Goal: Check status: Check status

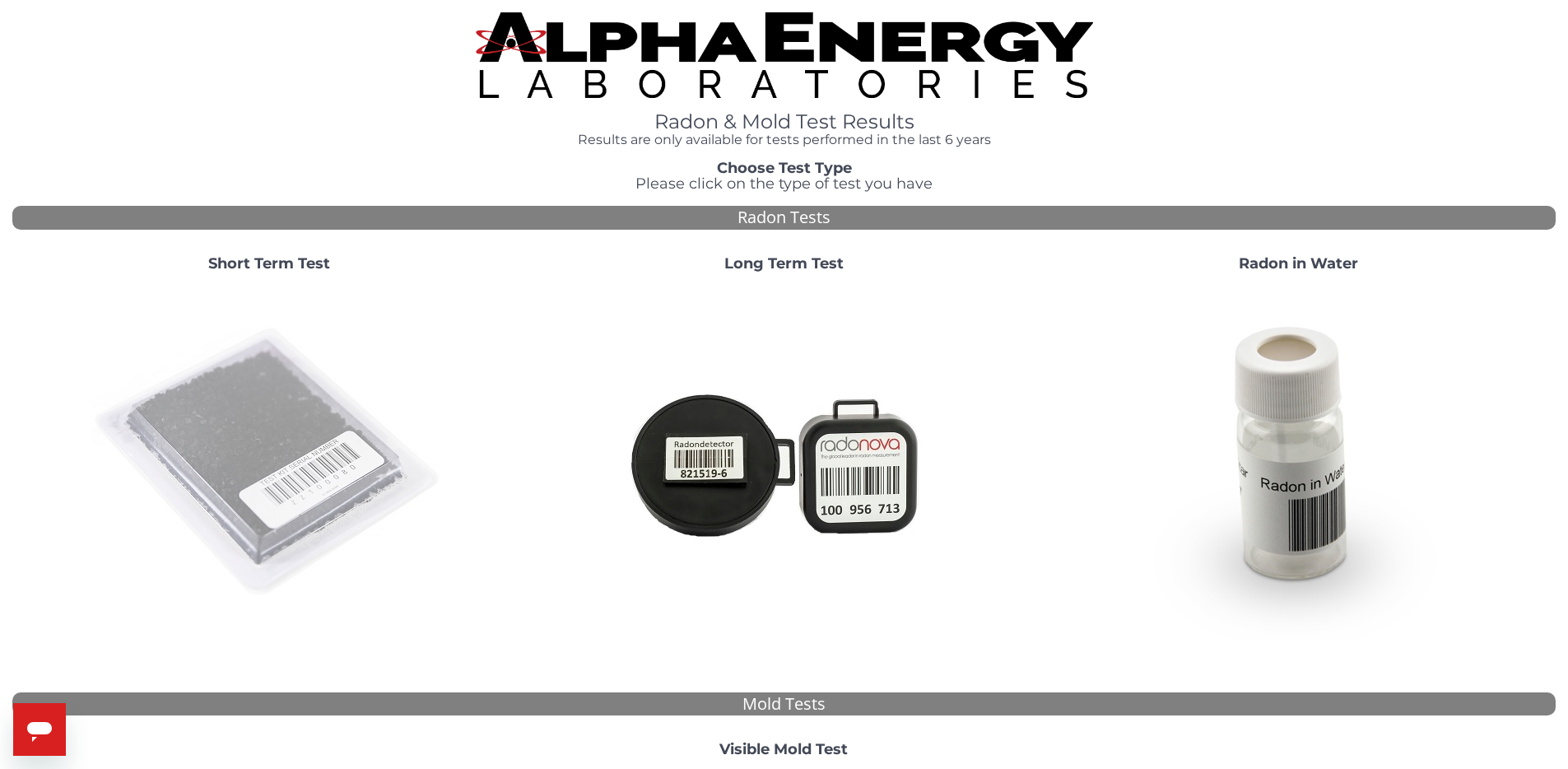
click at [276, 371] on img at bounding box center [269, 462] width 354 height 354
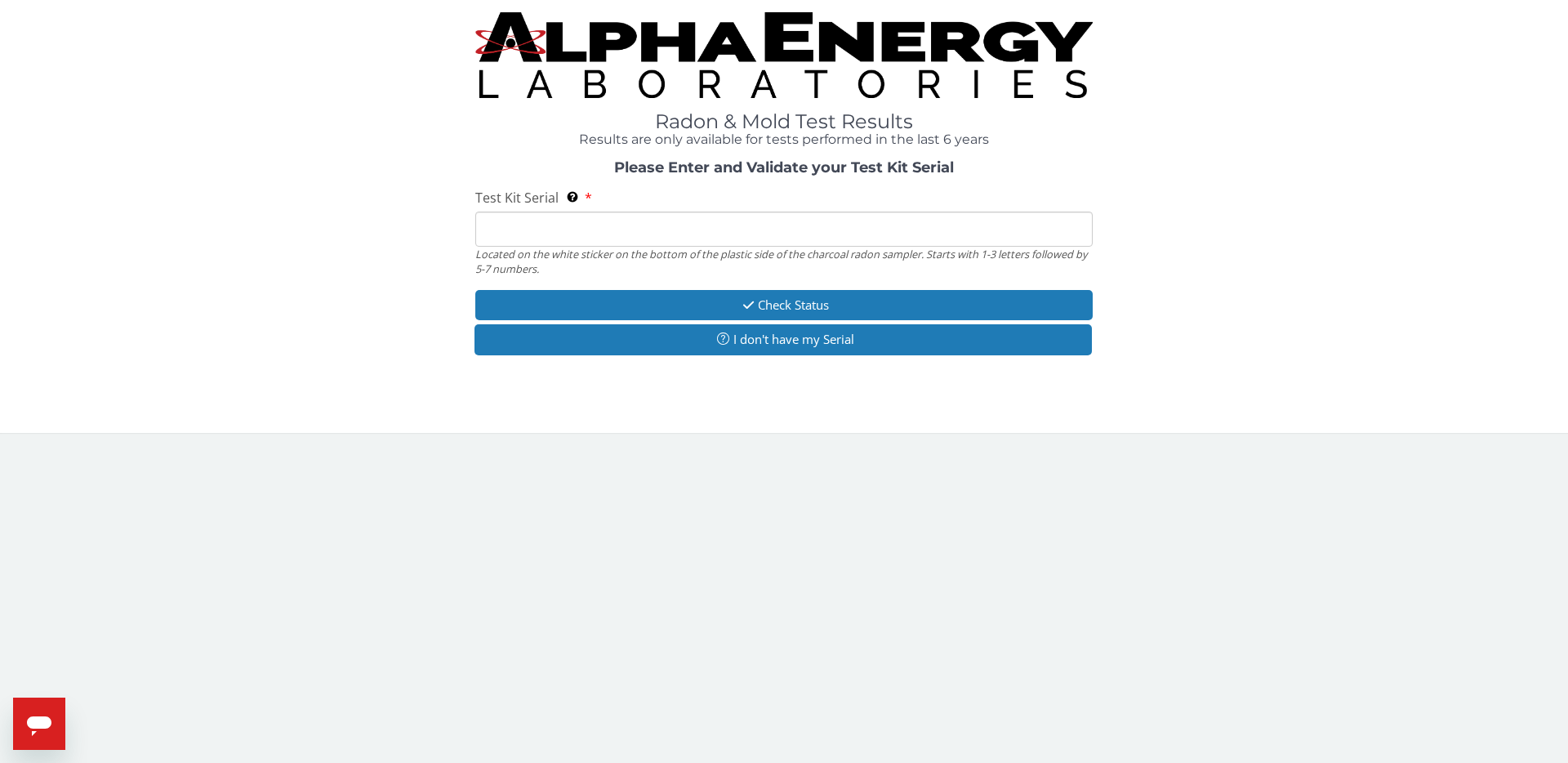
click at [662, 225] on input "Test Kit Serial Located on the white sticker on the bottom of the plastic side …" at bounding box center [784, 229] width 617 height 35
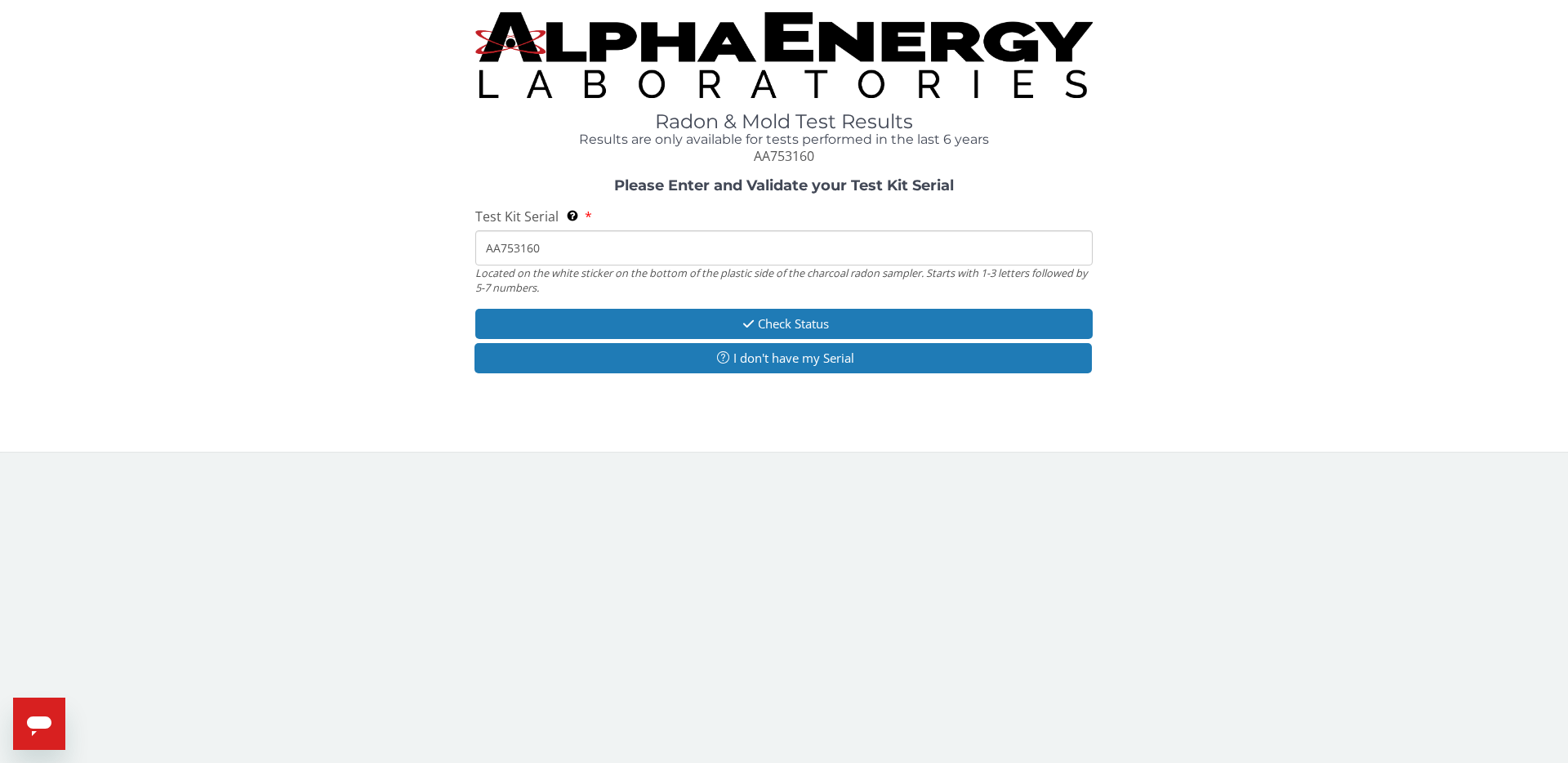
type input "AA753160"
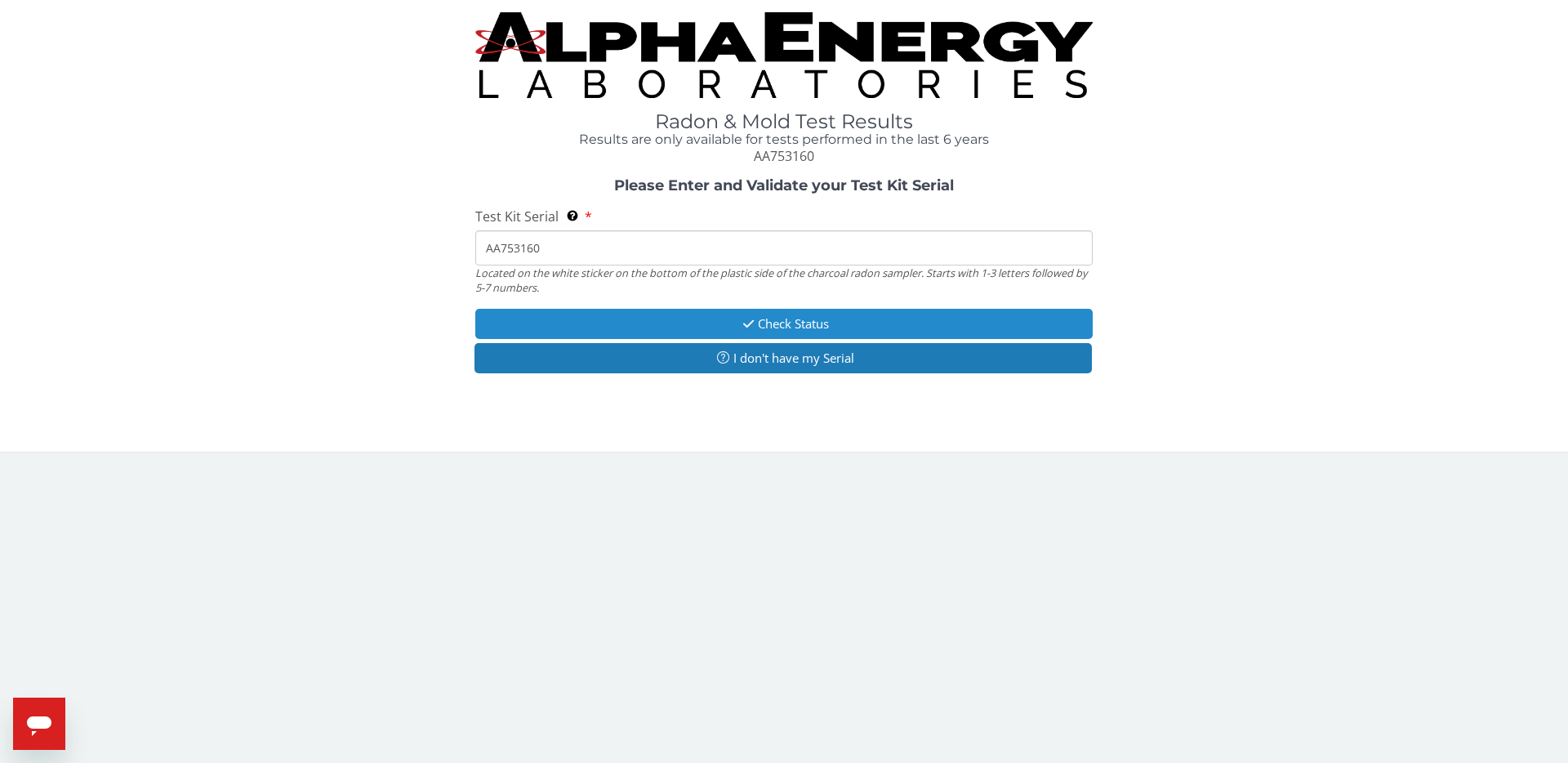
click at [855, 331] on button "Check Status" at bounding box center [784, 324] width 617 height 31
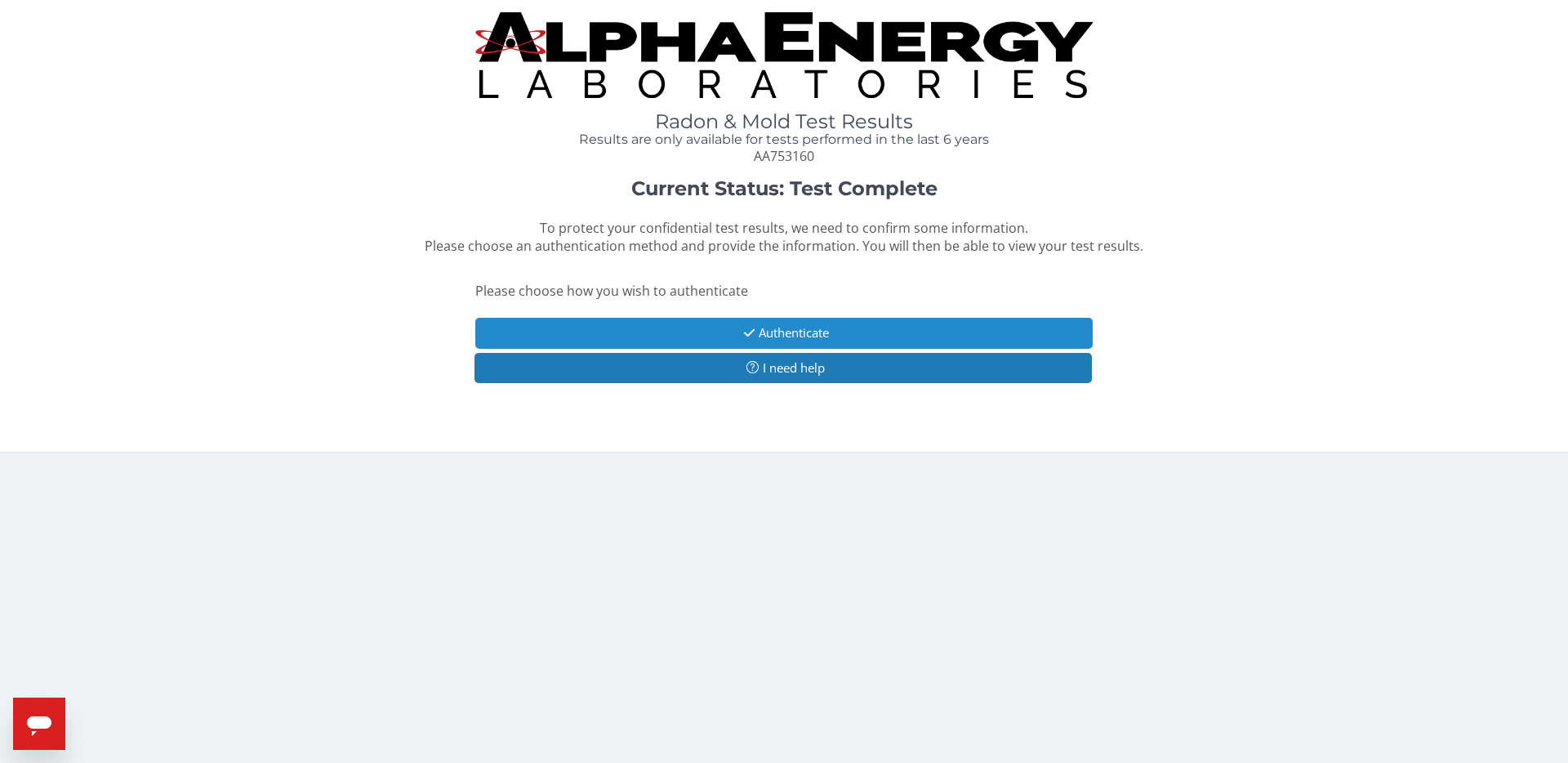
click at [855, 331] on button "Authenticate" at bounding box center [784, 333] width 617 height 31
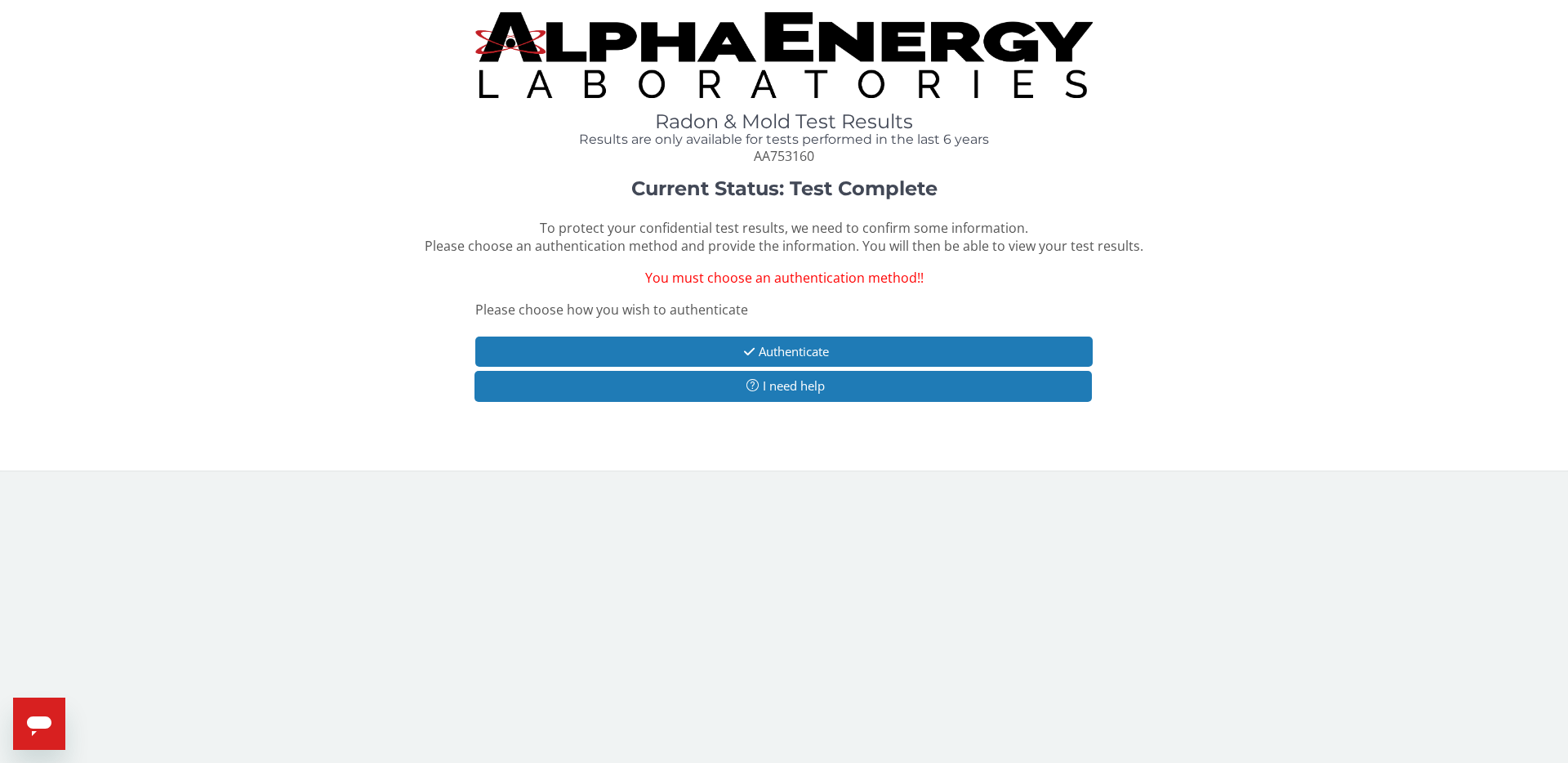
click at [883, 286] on span "You must choose an authentication method!!" at bounding box center [785, 277] width 279 height 18
click at [1140, 320] on div "Current Status: Test Complete To protect your confidential test results, we nee…" at bounding box center [784, 298] width 1544 height 240
click at [1149, 322] on div "Current Status: Test Complete To protect your confidential test results, we nee…" at bounding box center [784, 298] width 1544 height 240
click at [694, 267] on div "Current Status: Test Complete To protect your confidential test results, we nee…" at bounding box center [784, 298] width 1544 height 240
click at [736, 275] on span "You must choose an authentication method!!" at bounding box center [785, 277] width 279 height 18
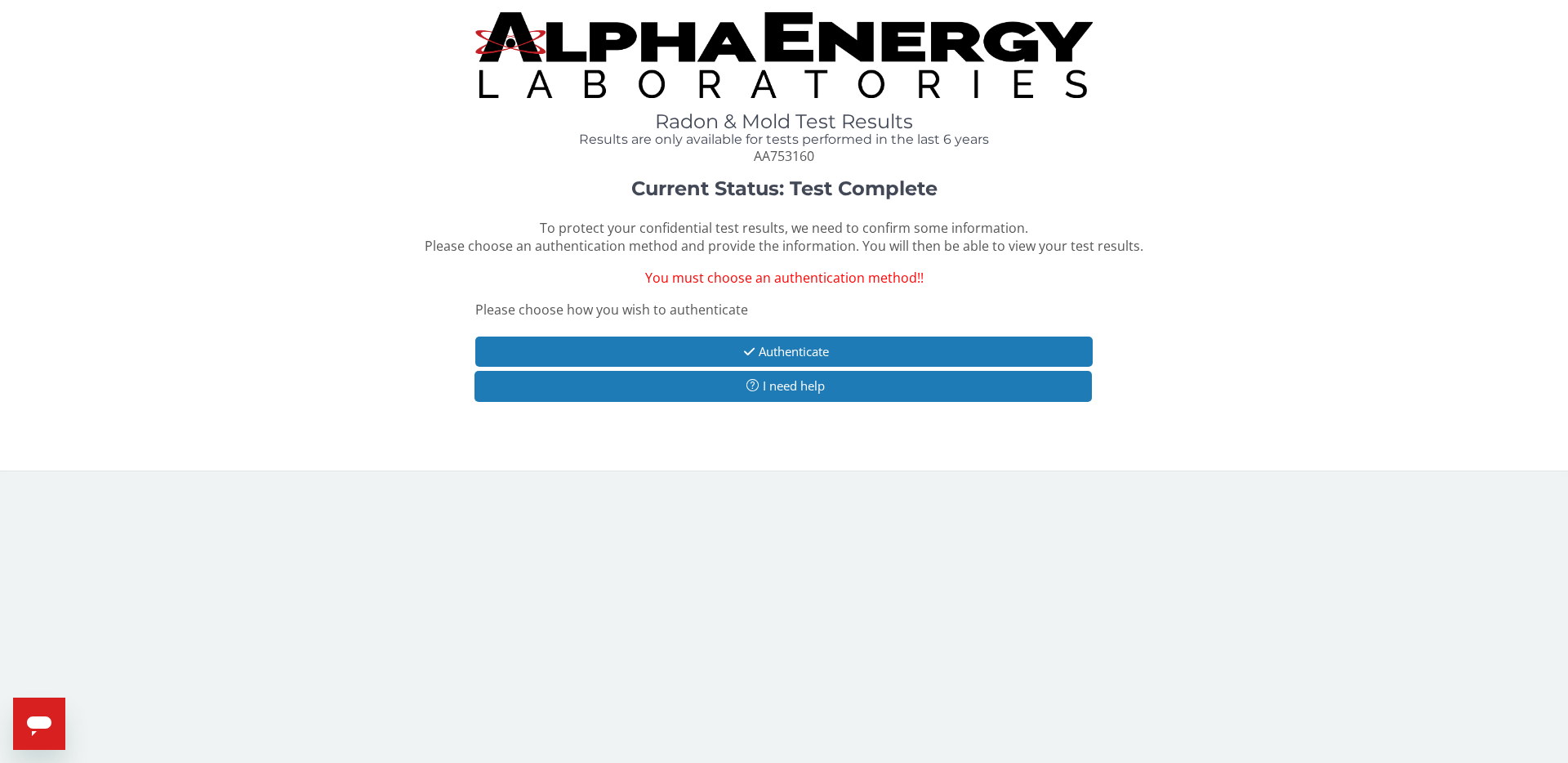
click at [819, 278] on span "You must choose an authentication method!!" at bounding box center [785, 277] width 279 height 18
click at [592, 297] on div "Current Status: Test Complete To protect your confidential test results, we nee…" at bounding box center [784, 298] width 1544 height 240
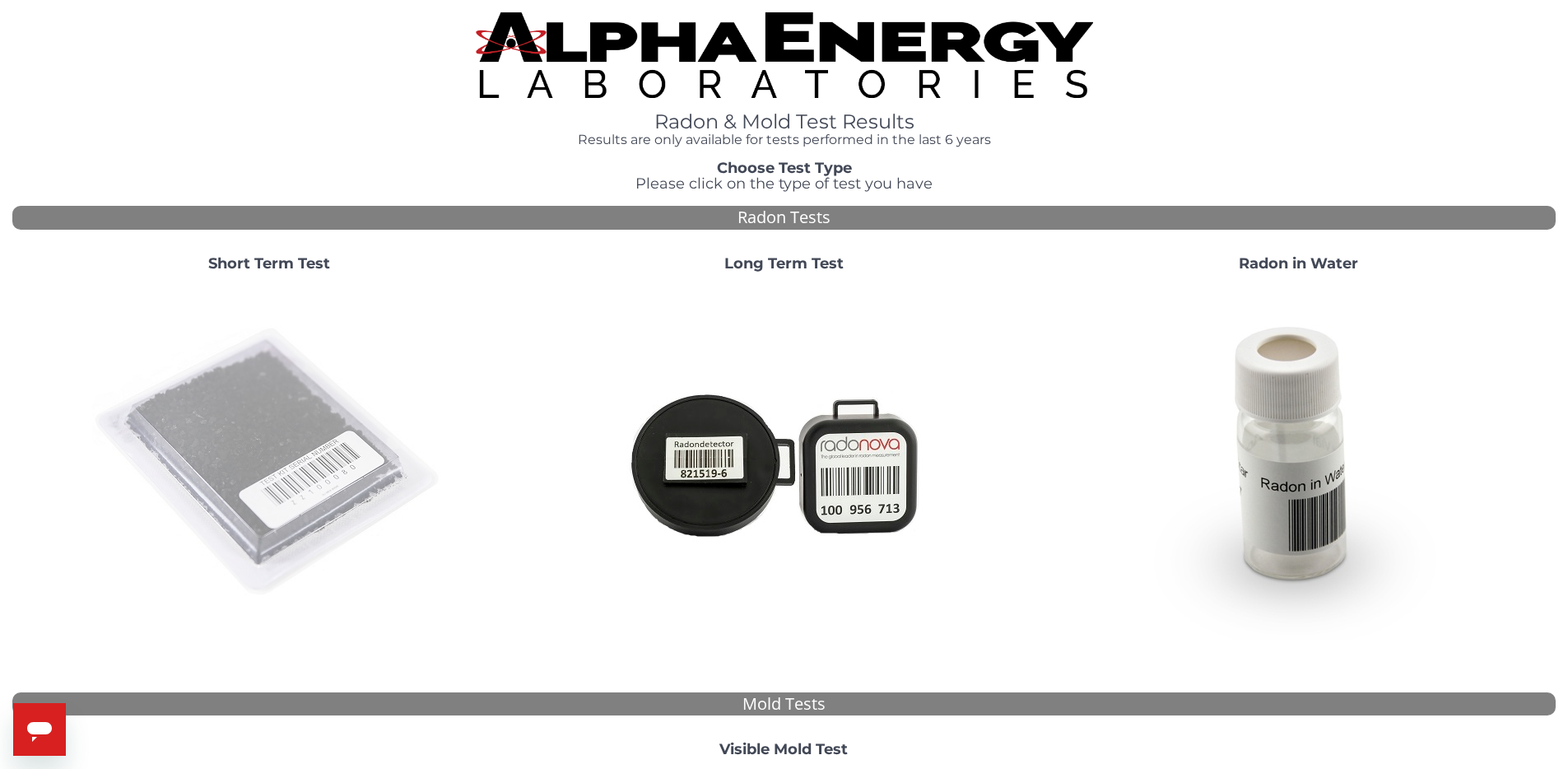
click at [376, 497] on img at bounding box center [269, 462] width 354 height 354
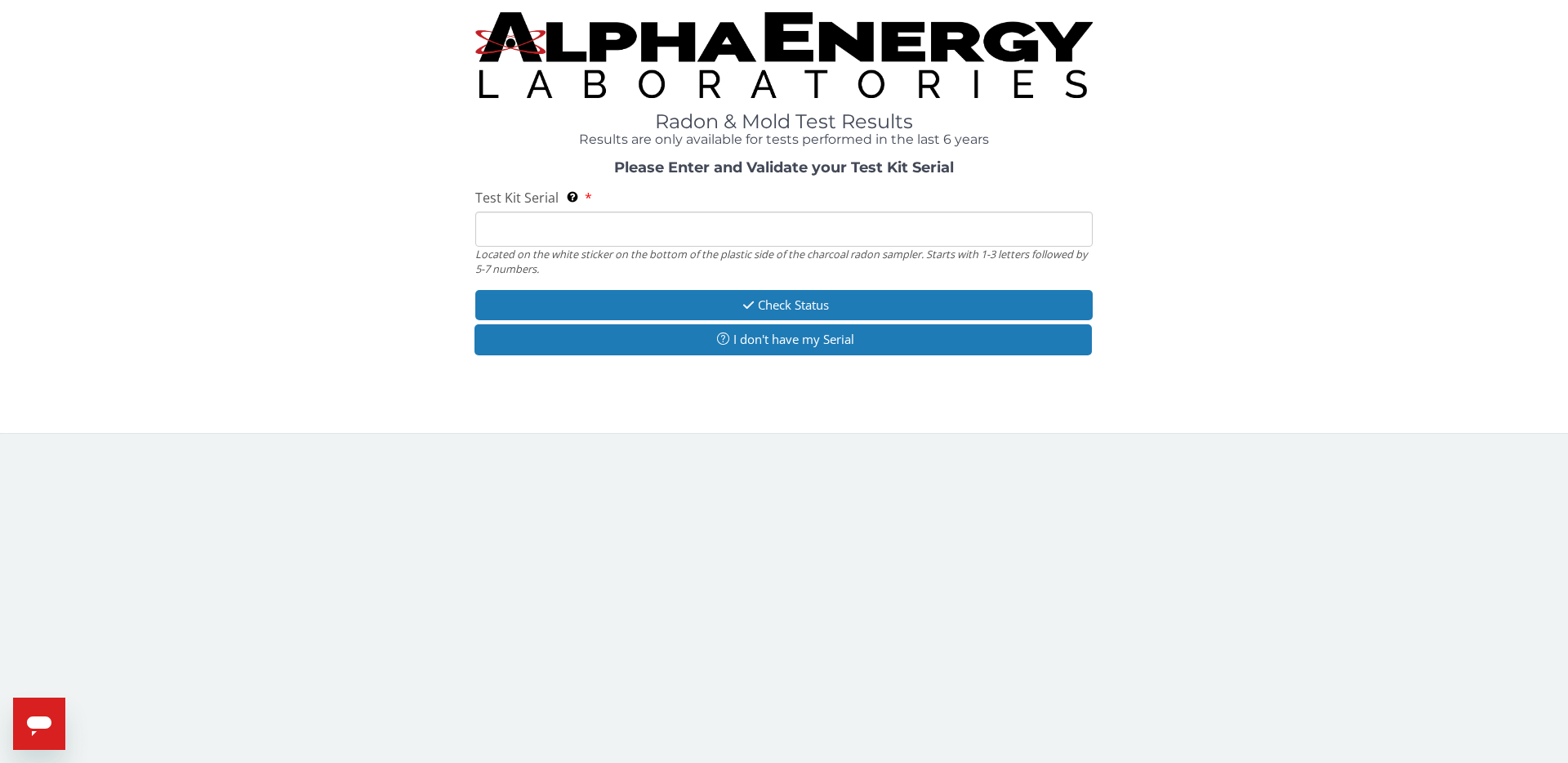
click at [571, 232] on input "Test Kit Serial Located on the white sticker on the bottom of the plastic side …" at bounding box center [784, 229] width 617 height 35
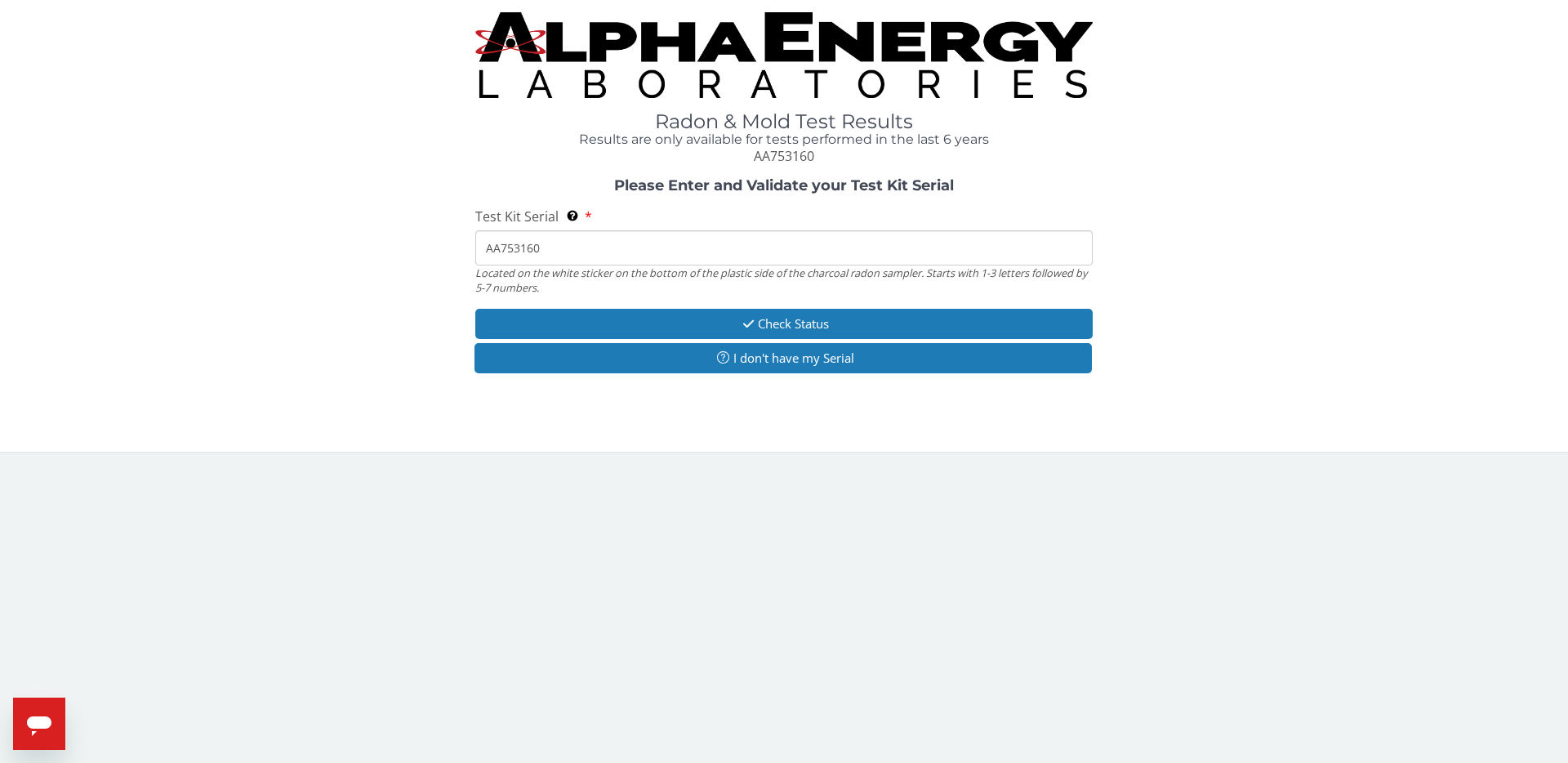
type input "AA753160"
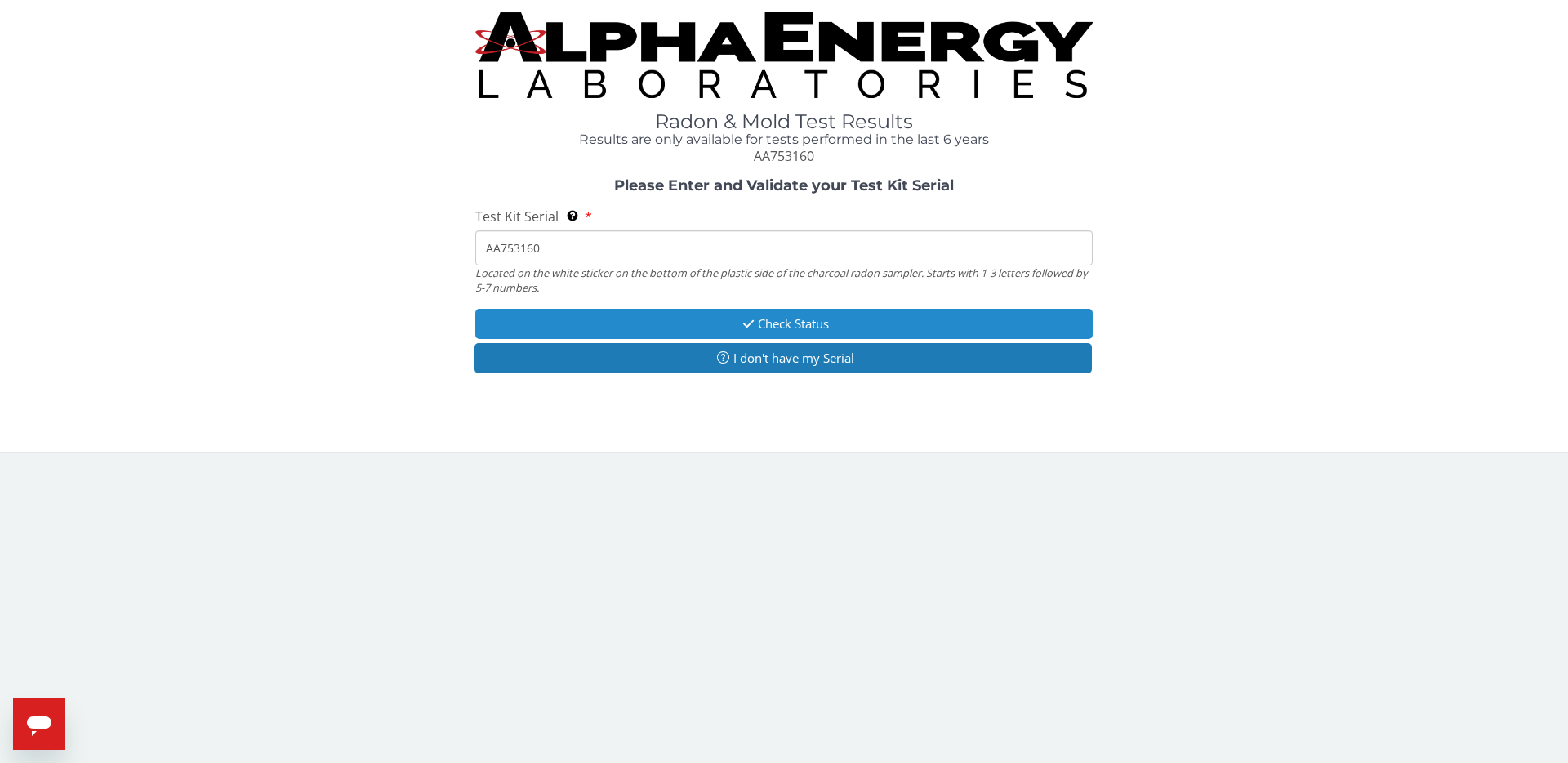
click at [757, 318] on button "Check Status" at bounding box center [784, 324] width 617 height 31
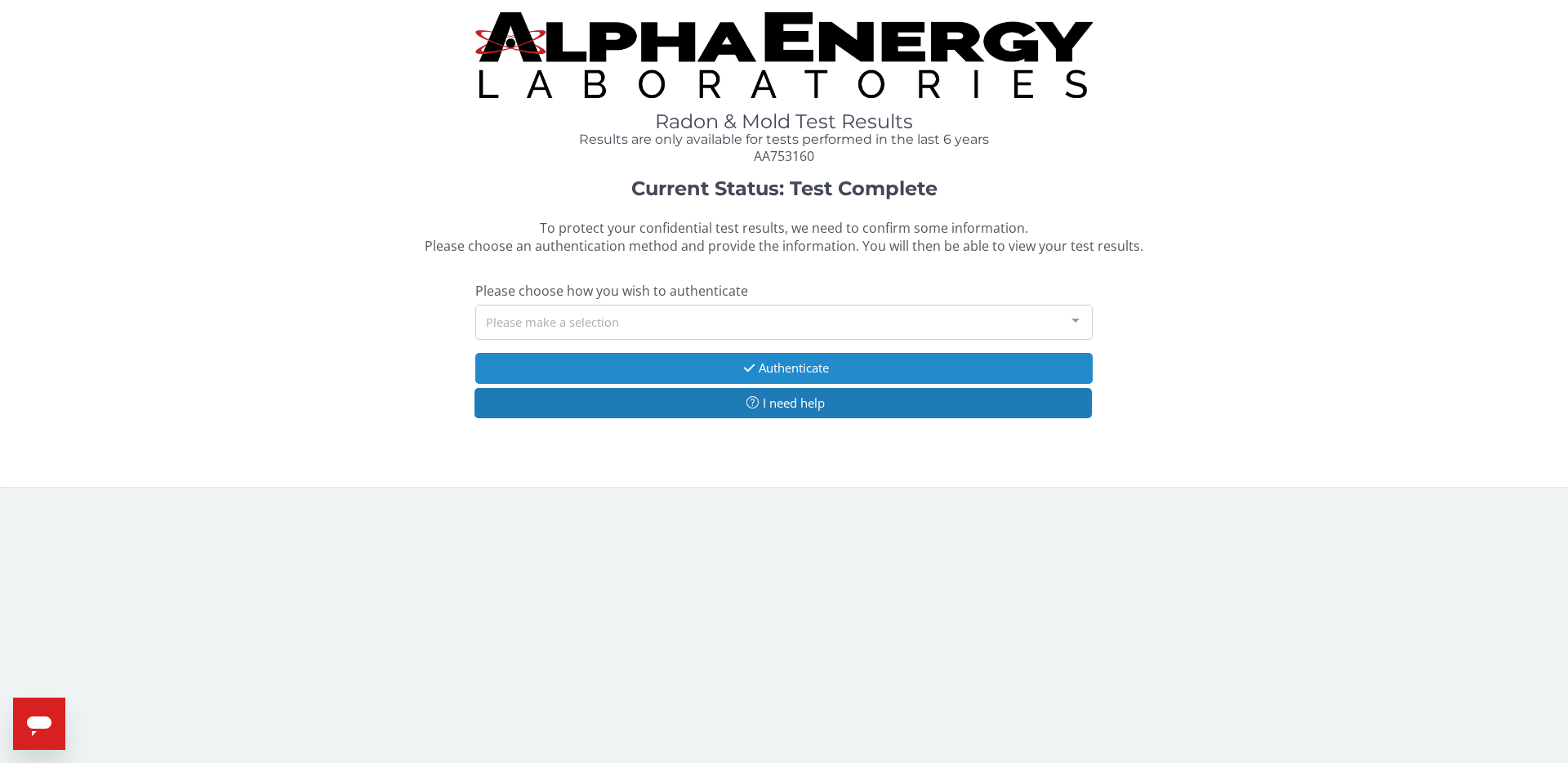
click at [746, 361] on button "Authenticate" at bounding box center [784, 368] width 617 height 31
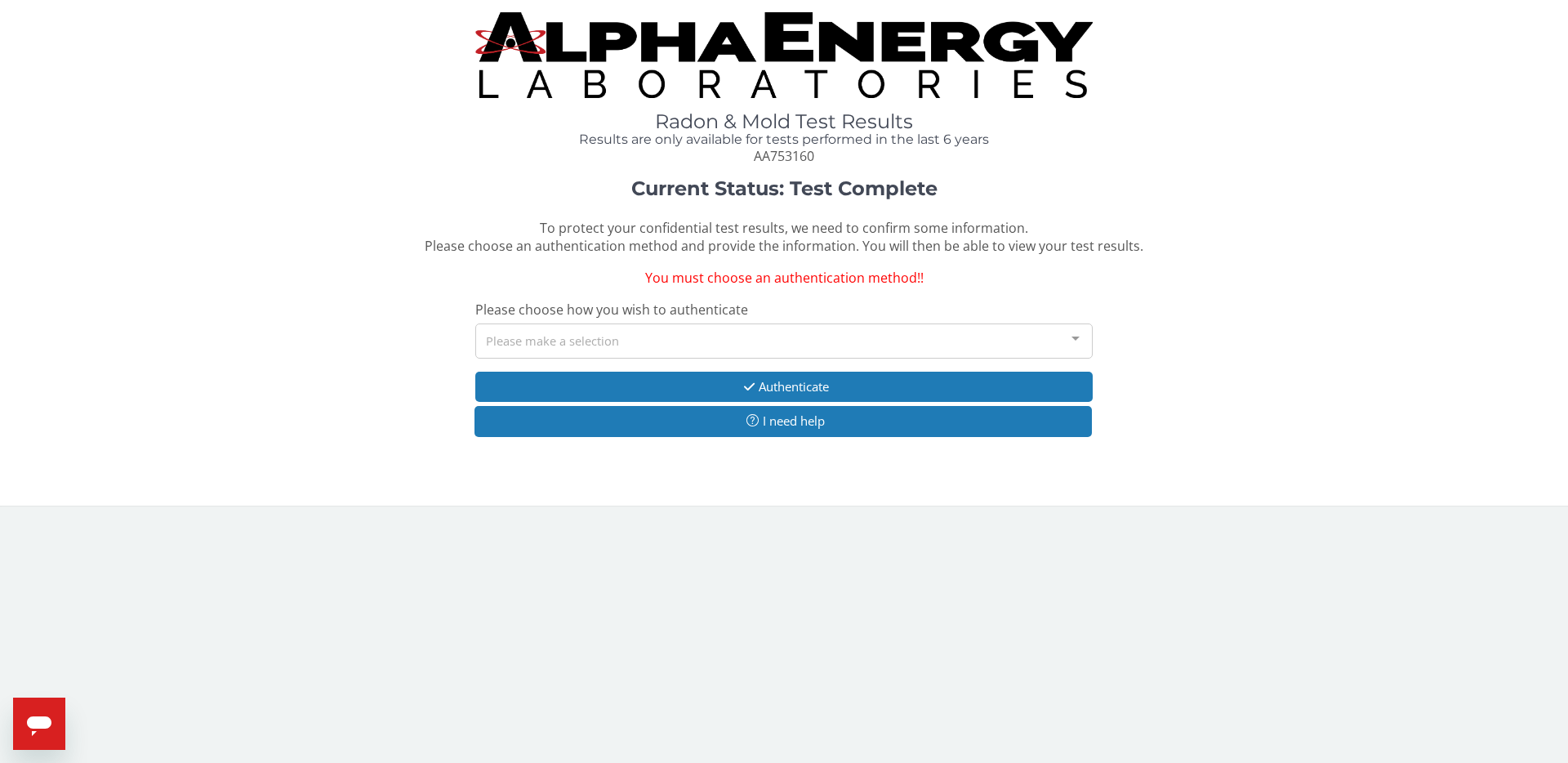
click at [745, 341] on div "Please make a selection" at bounding box center [784, 340] width 617 height 35
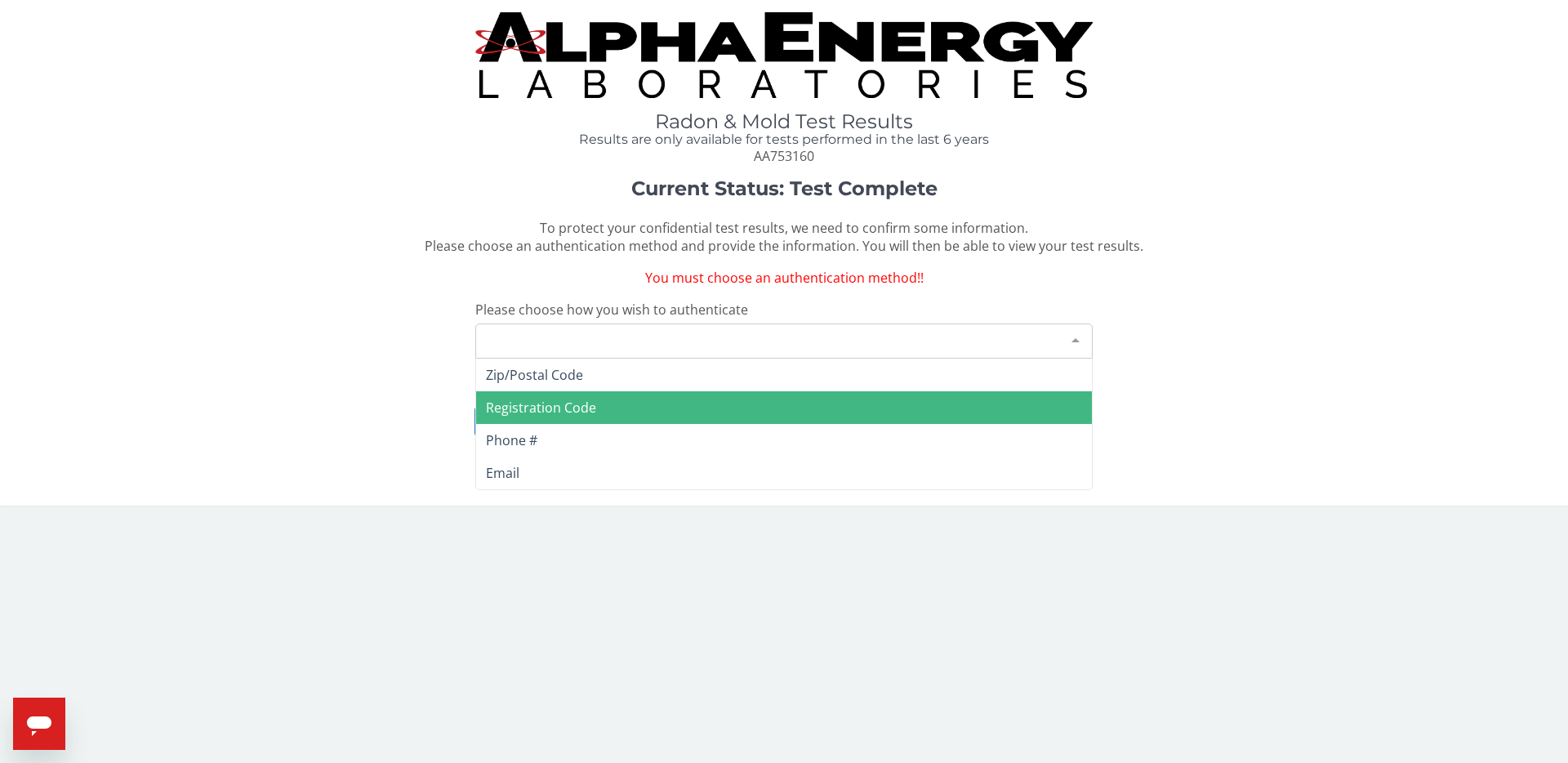
click at [651, 405] on span "Registration Code" at bounding box center [784, 407] width 616 height 32
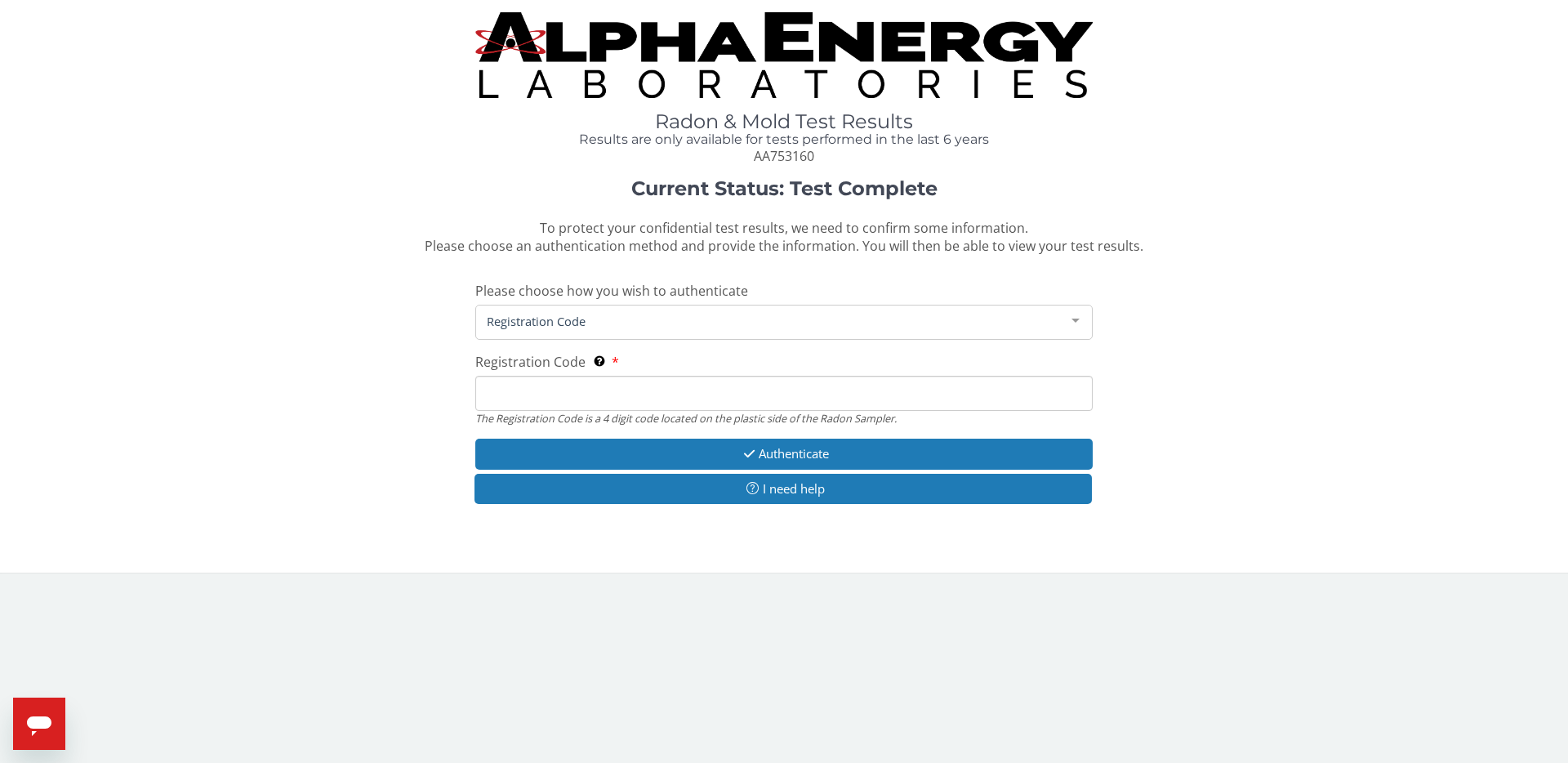
click at [705, 385] on input "Registration Code The Registration Code is a 4 digit code located on the plasti…" at bounding box center [784, 393] width 617 height 35
type input "A"
type input "786A"
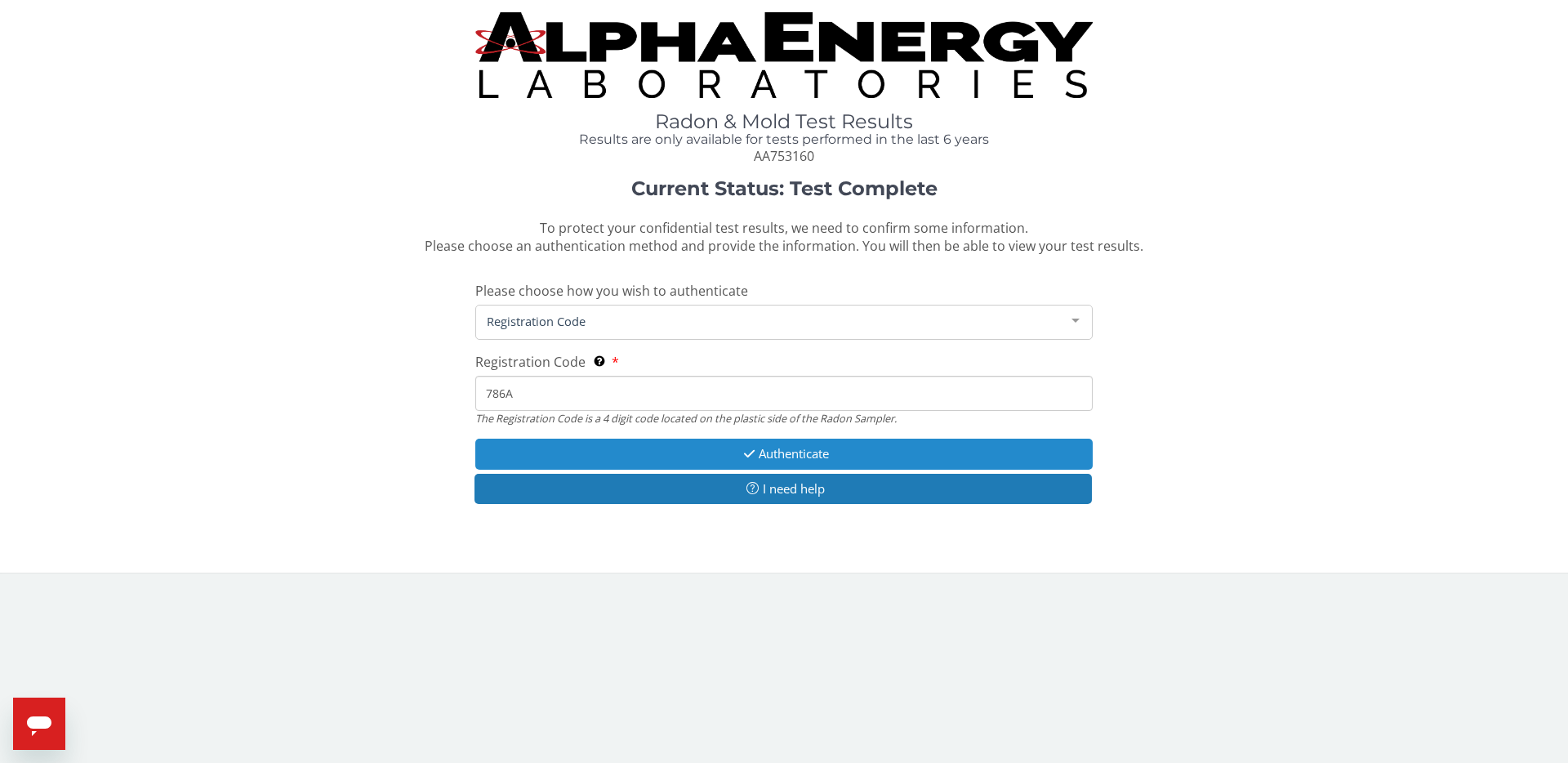
click at [723, 441] on button "Authenticate" at bounding box center [784, 454] width 617 height 31
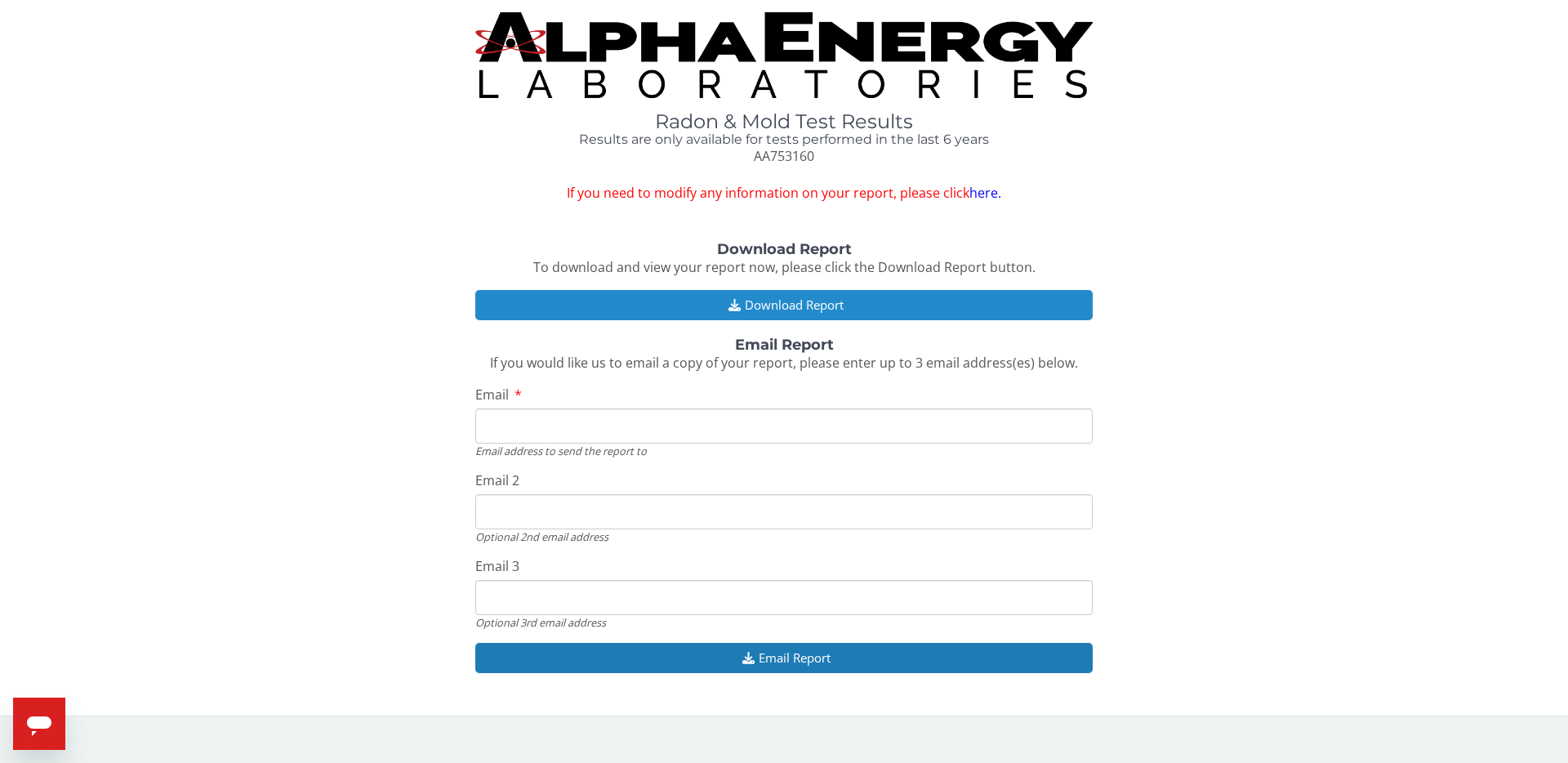
click at [799, 301] on button "Download Report" at bounding box center [784, 305] width 617 height 31
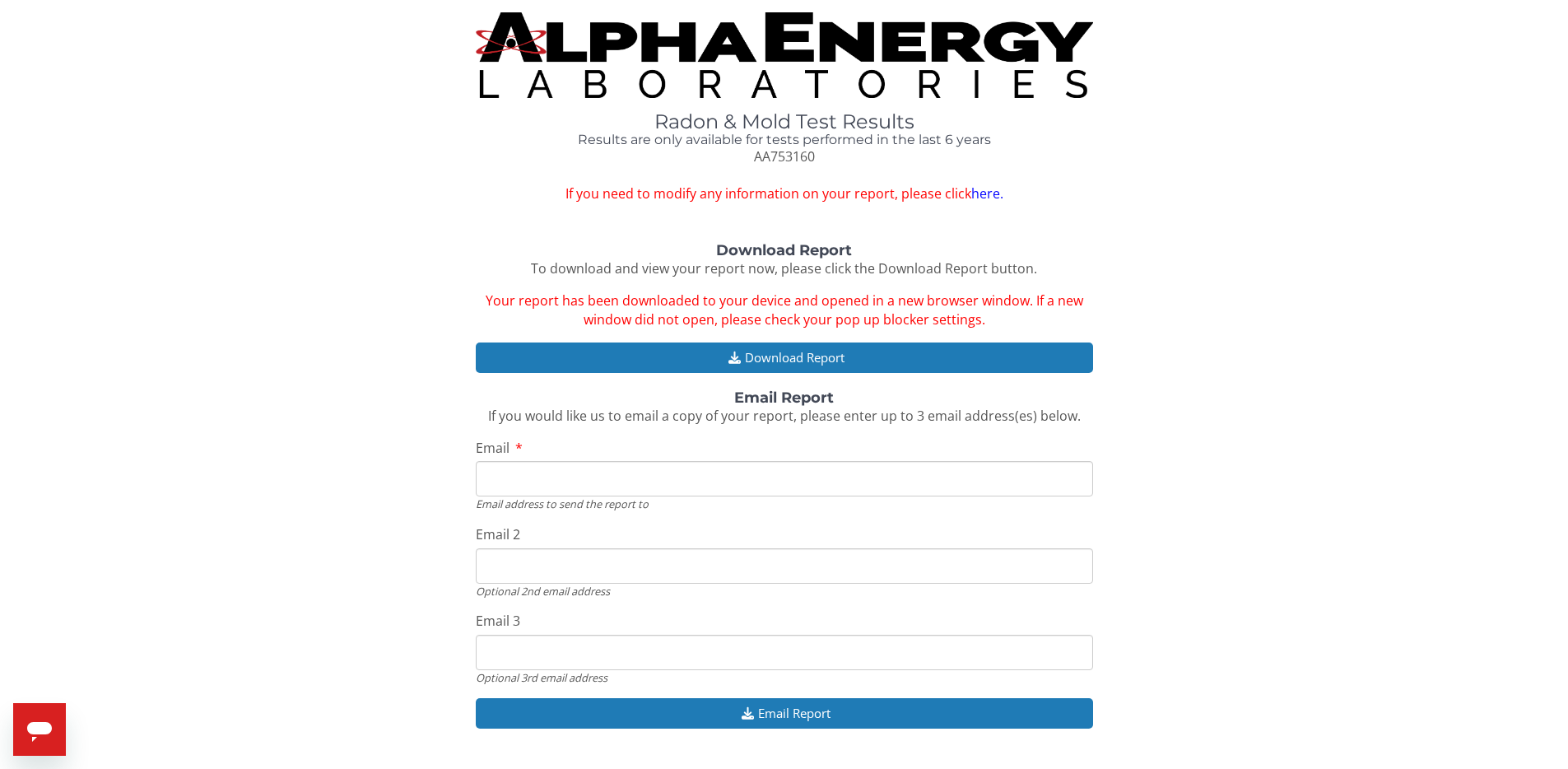
click at [867, 482] on input "Email" at bounding box center [784, 478] width 617 height 35
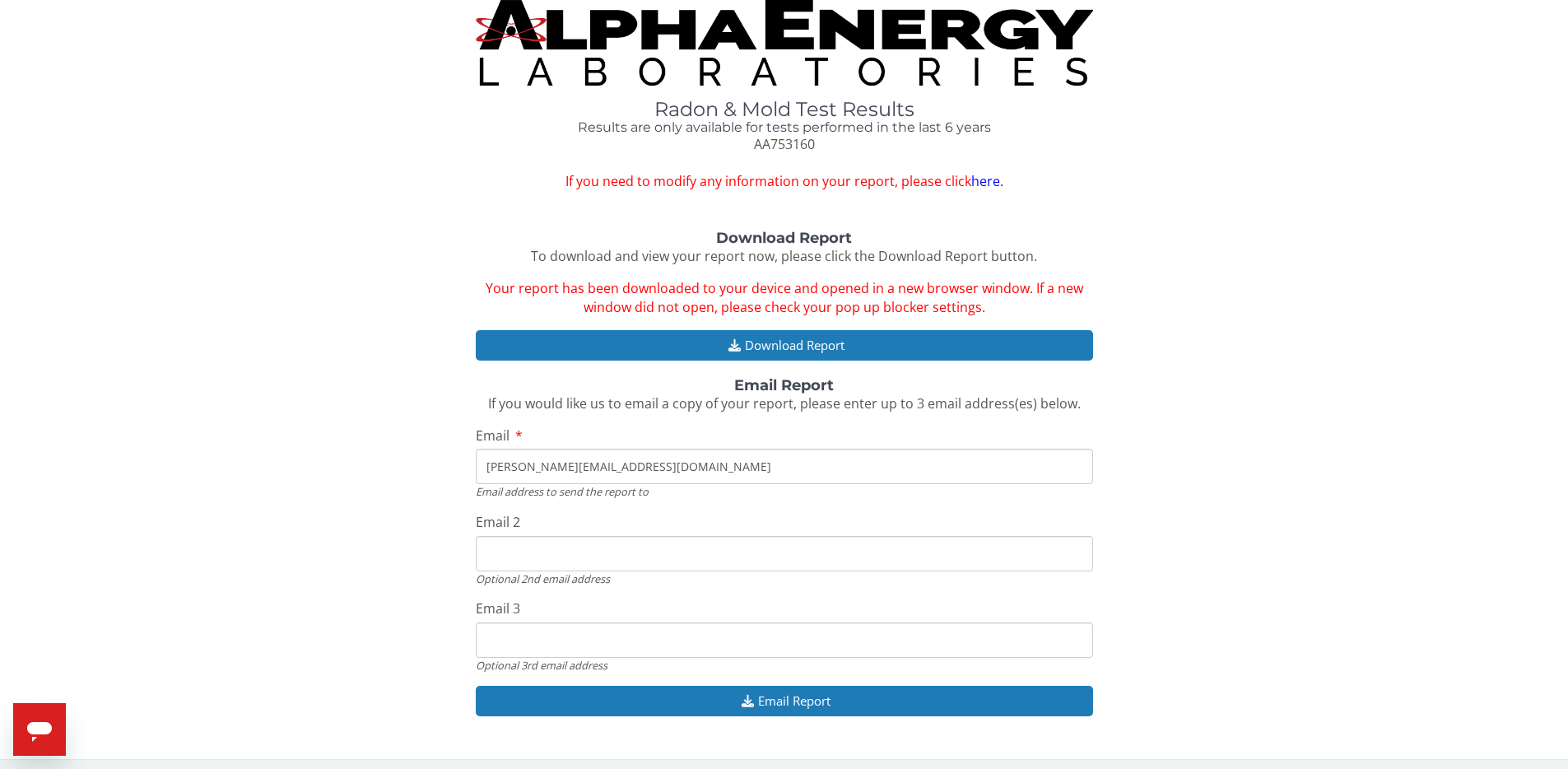
scroll to position [19, 0]
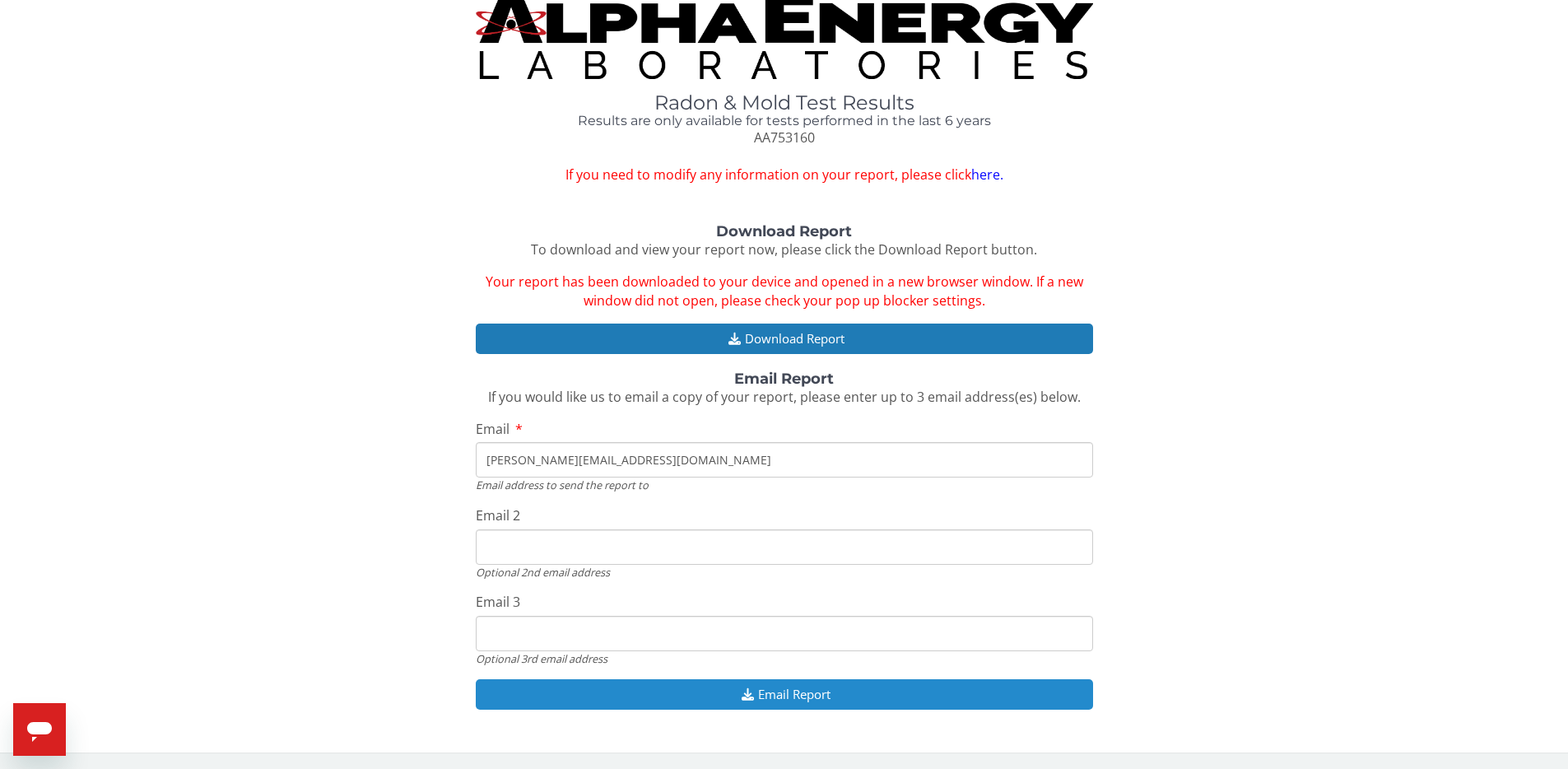
type input "[PERSON_NAME][EMAIL_ADDRESS][DOMAIN_NAME]"
click at [873, 704] on button "Email Report" at bounding box center [784, 695] width 617 height 31
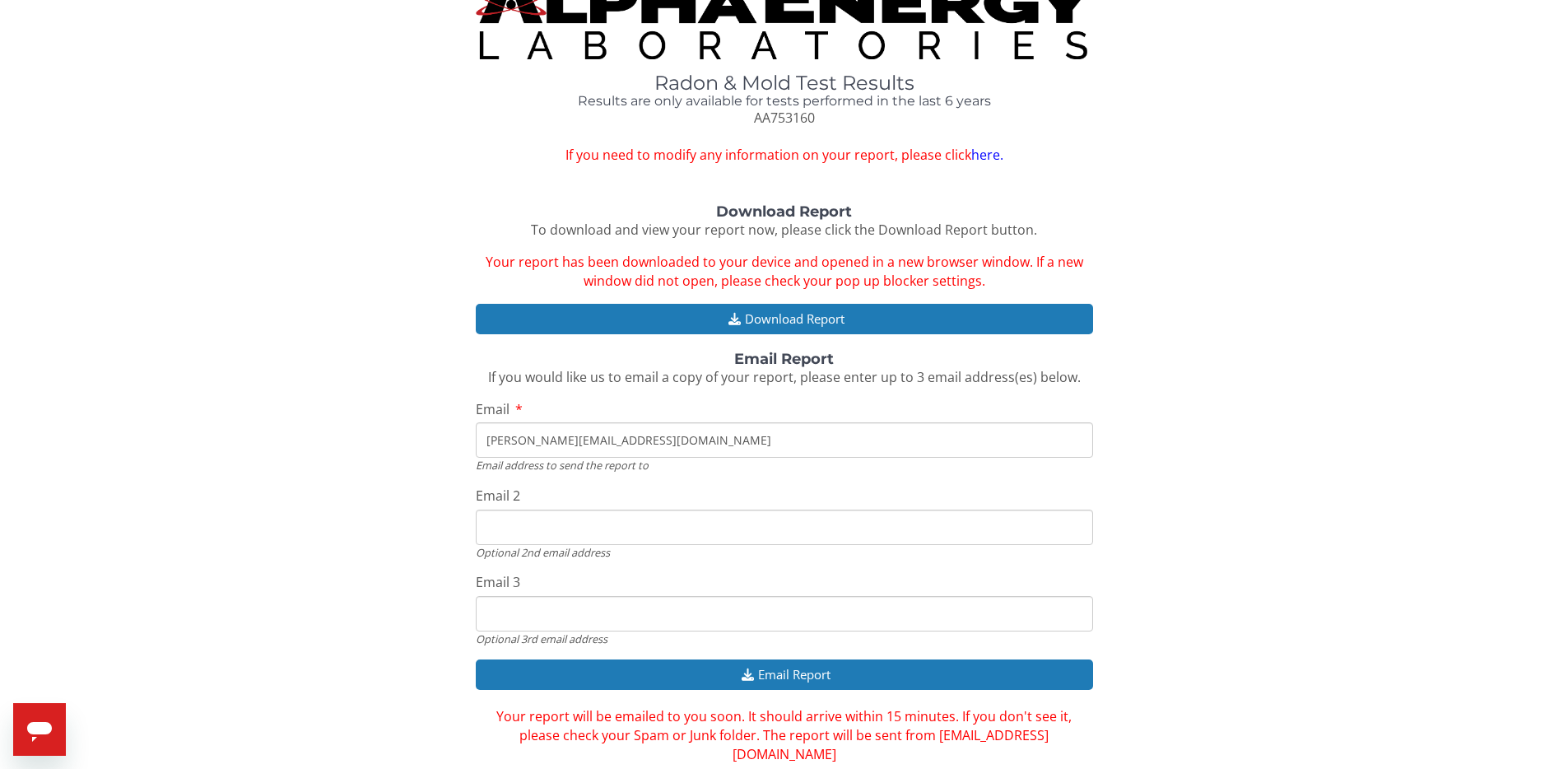
scroll to position [57, 0]
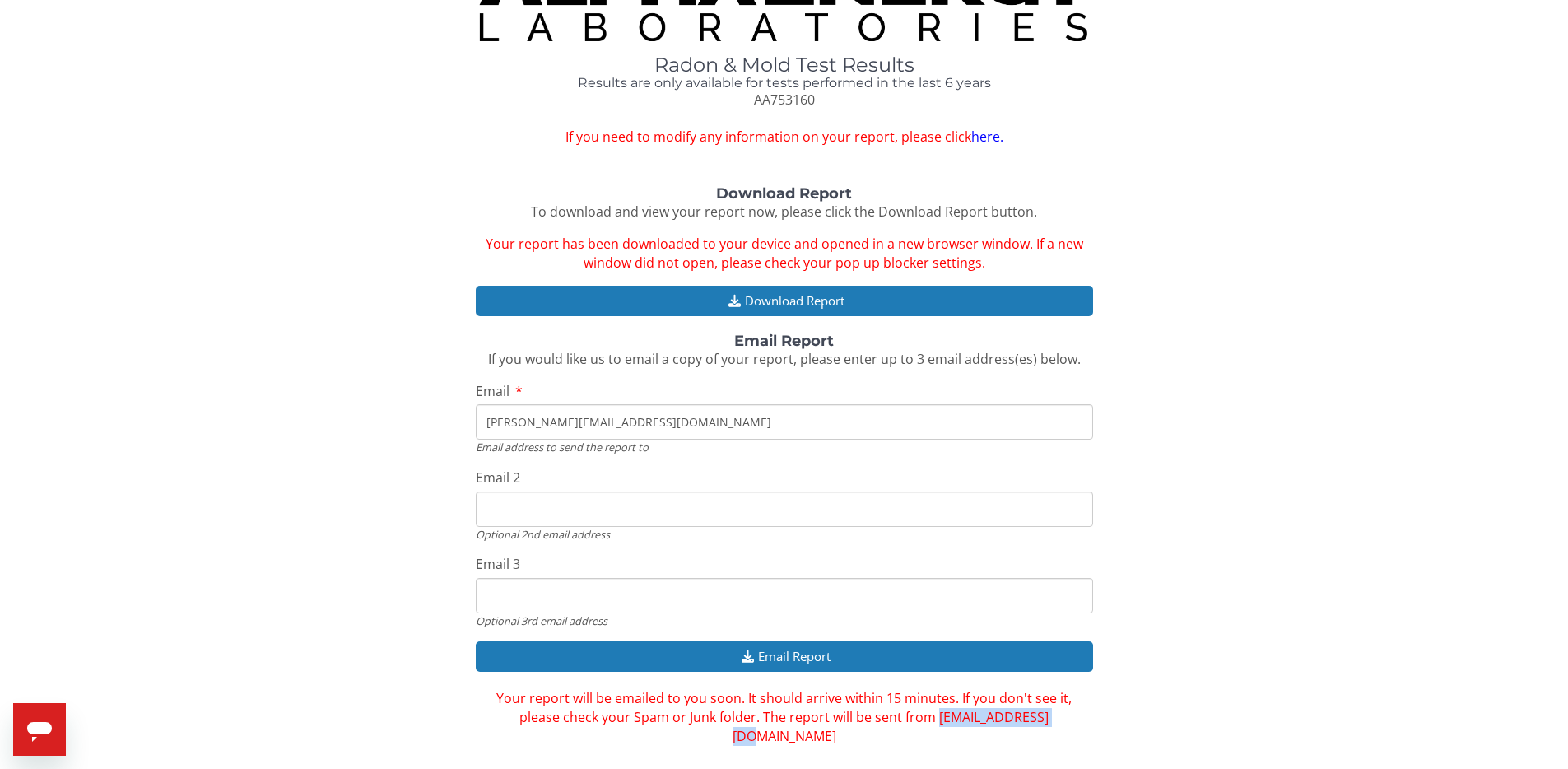
drag, startPoint x: 908, startPoint y: 718, endPoint x: 1049, endPoint y: 718, distance: 141.0
click at [1049, 718] on div "Your report will be emailed to you soon. It should arrive within 15 minutes. If…" at bounding box center [784, 718] width 617 height 57
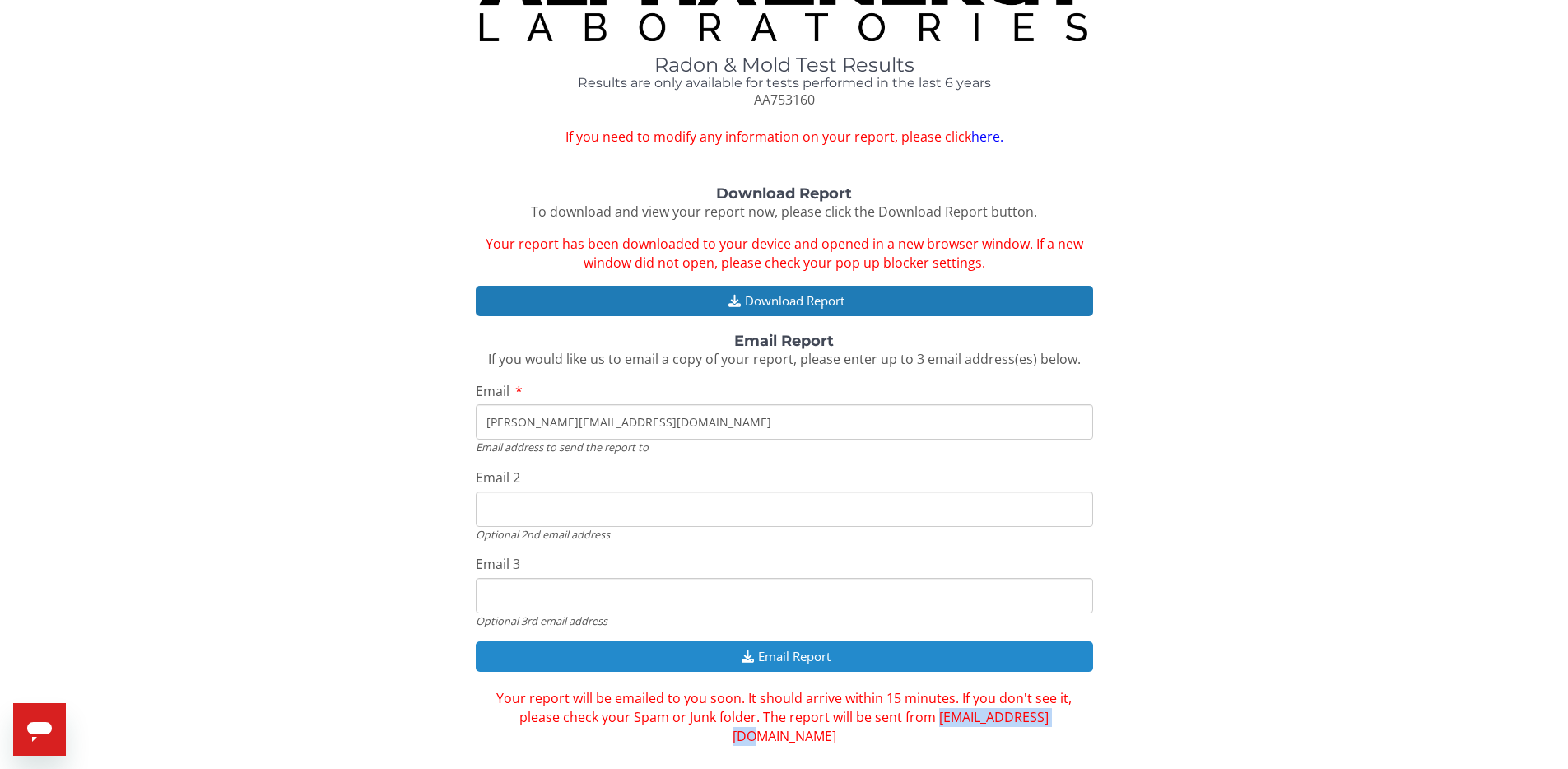
copy span "[EMAIL_ADDRESS][DOMAIN_NAME]"
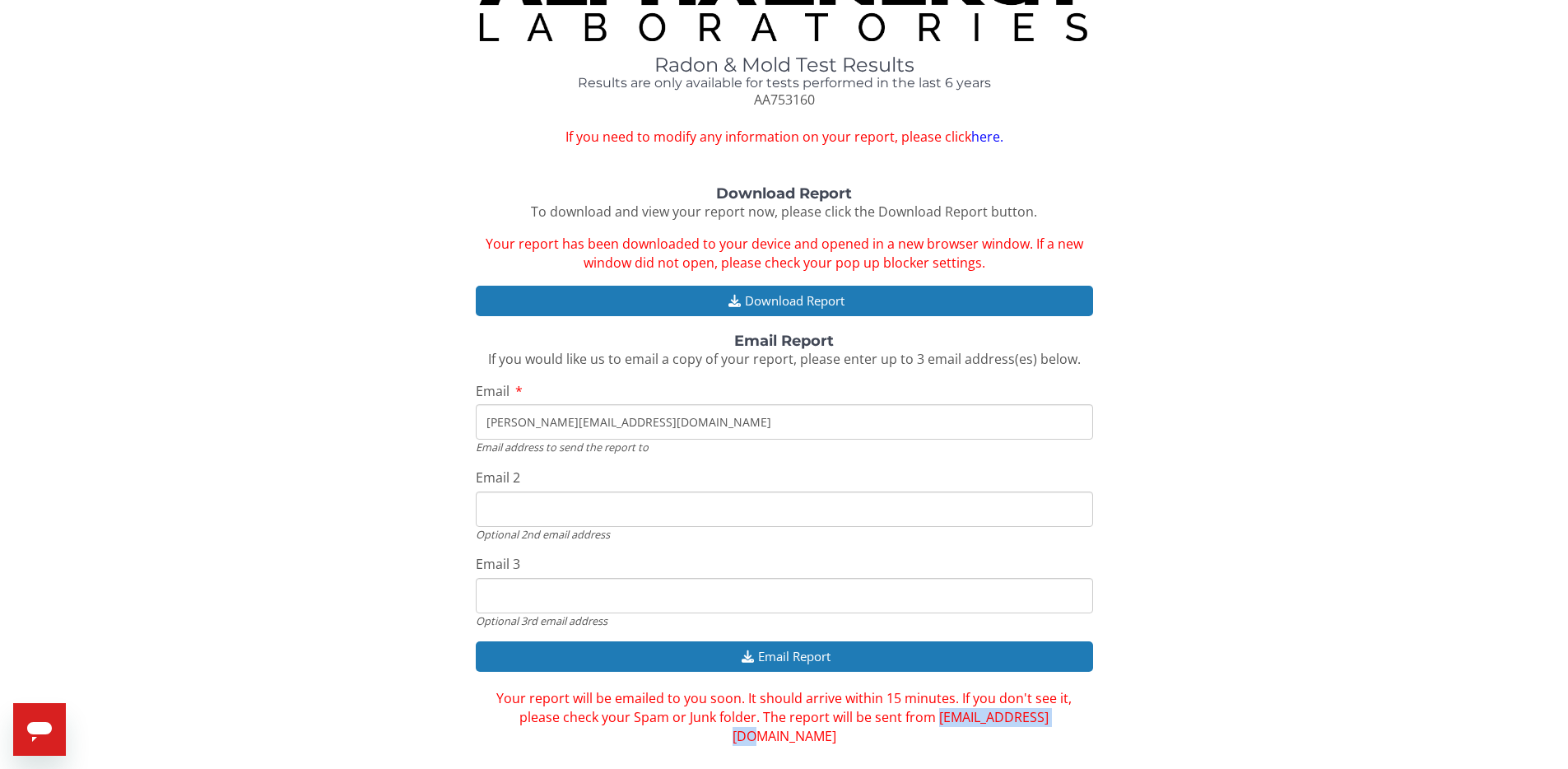
click at [979, 136] on link "here." at bounding box center [987, 136] width 32 height 18
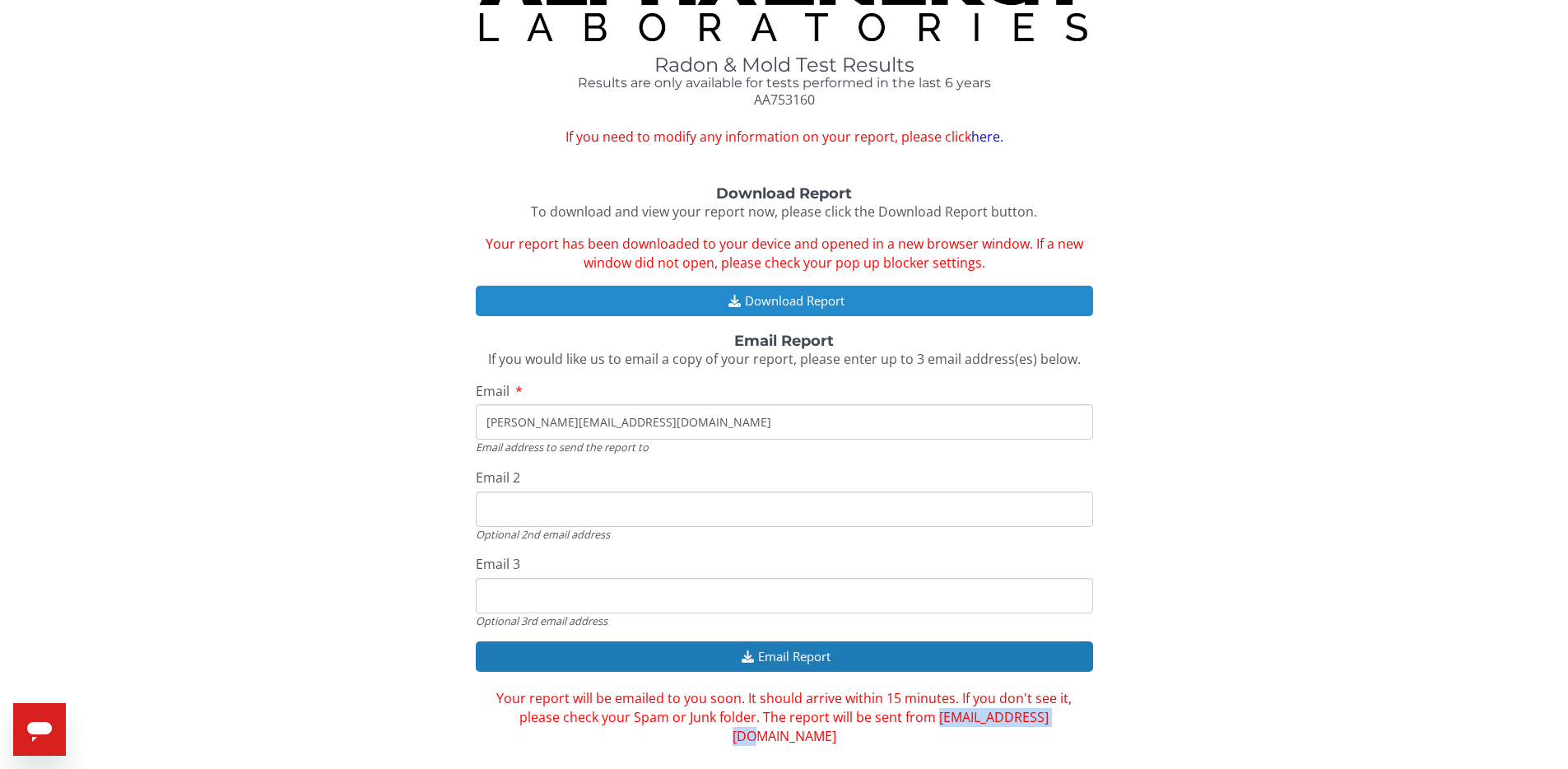
click at [756, 291] on button "Download Report" at bounding box center [784, 301] width 617 height 31
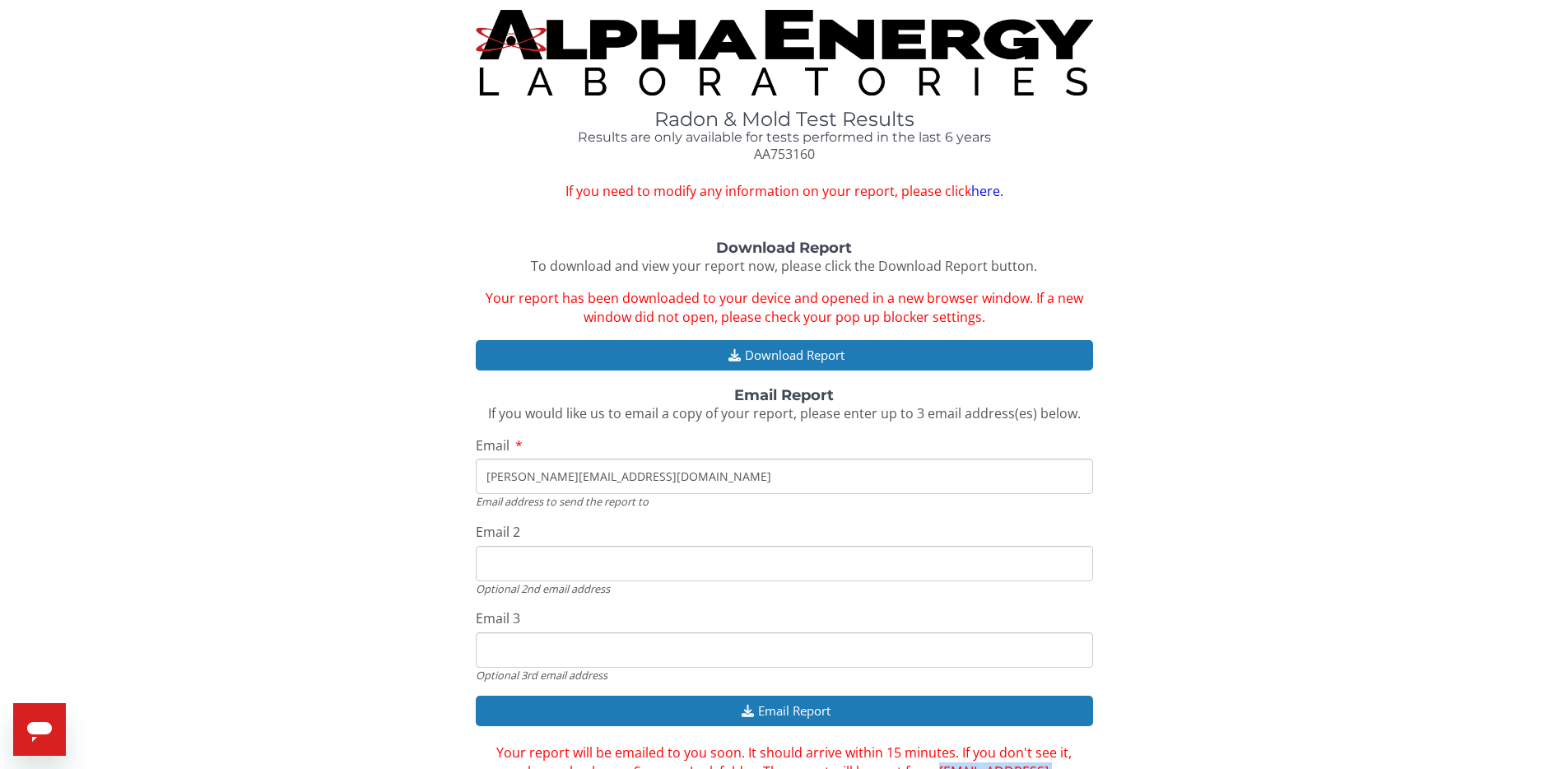
scroll to position [0, 0]
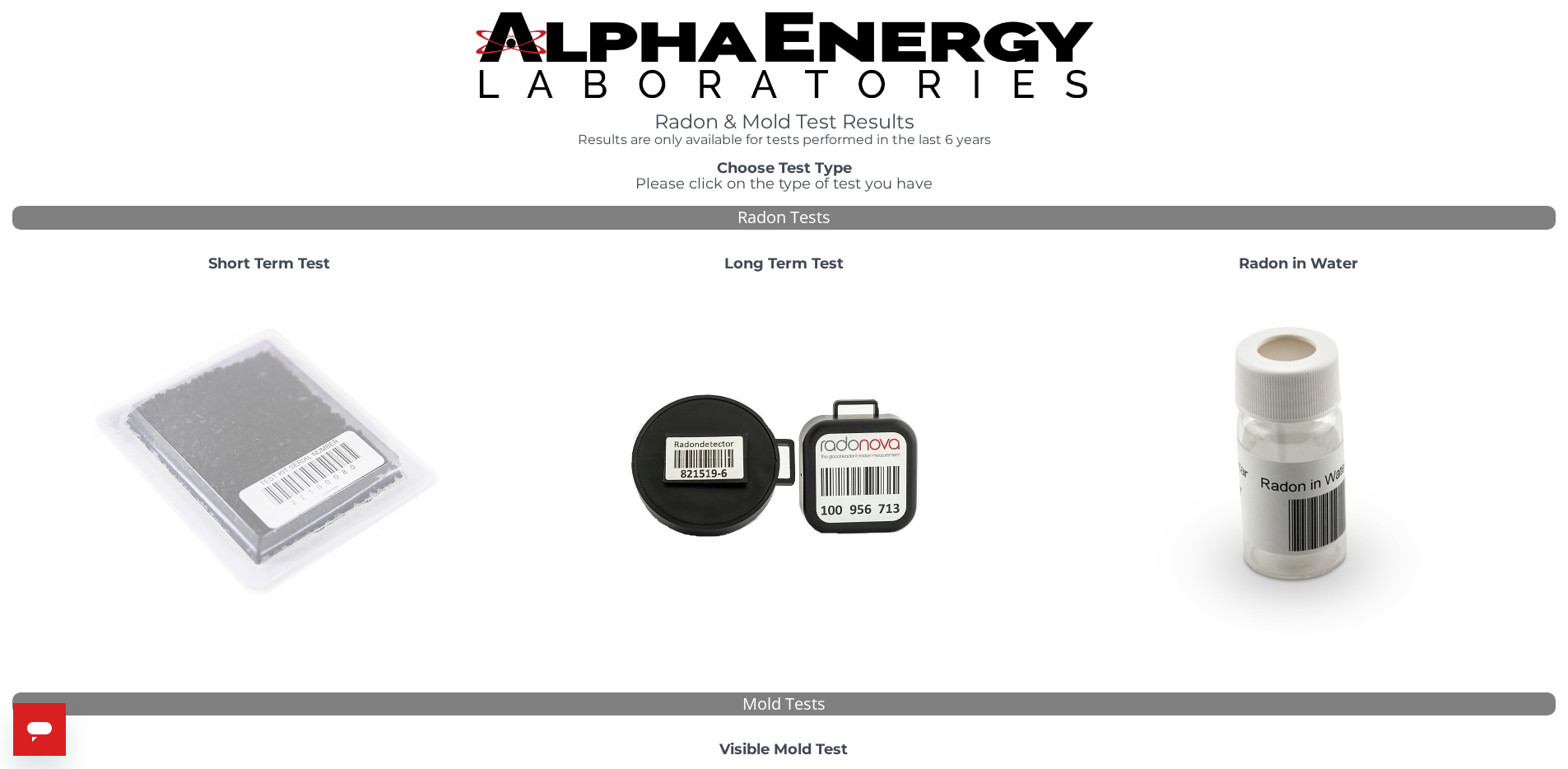
click at [350, 435] on img at bounding box center [269, 462] width 354 height 354
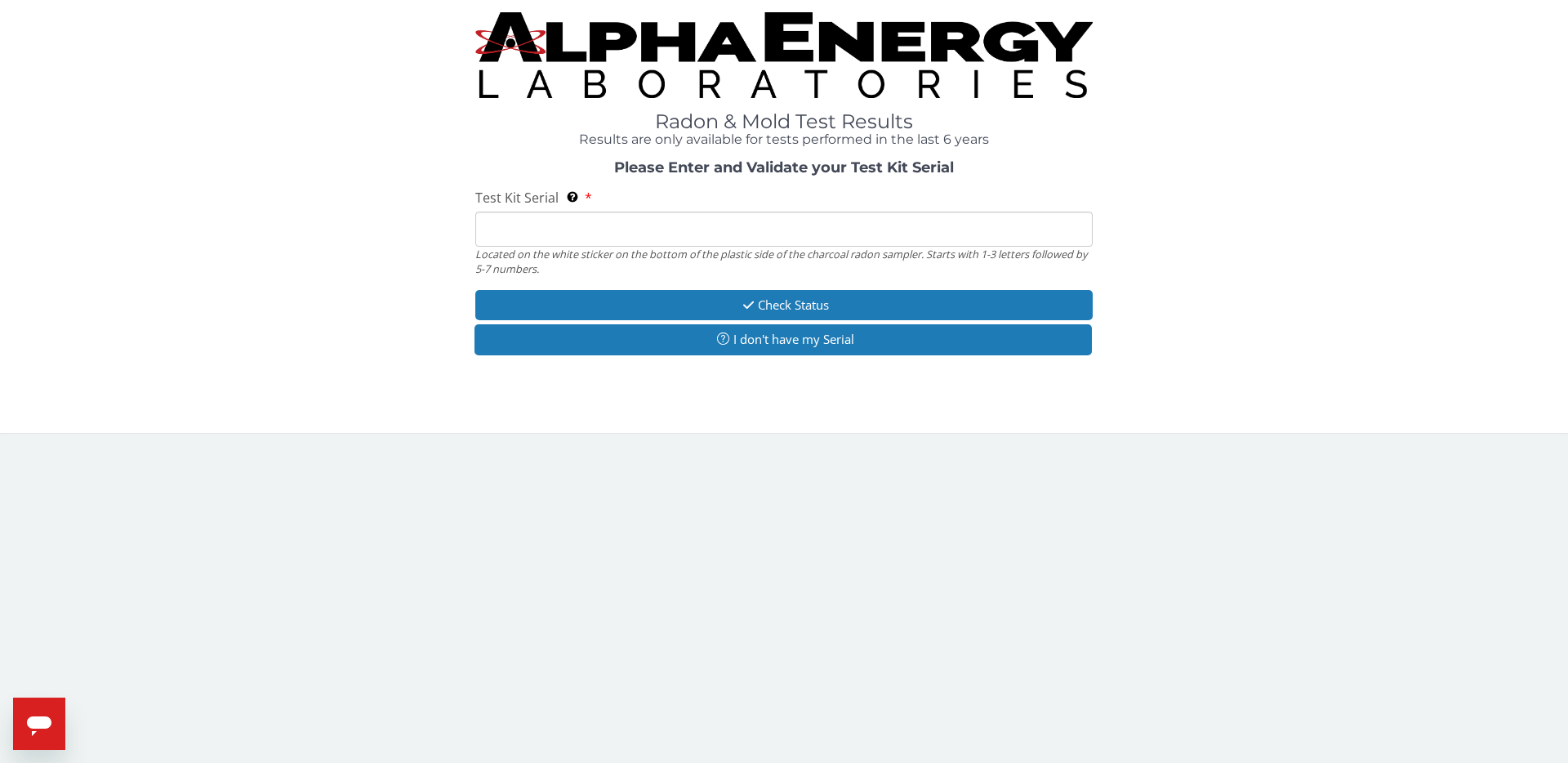
click at [707, 228] on input "Test Kit Serial Located on the white sticker on the bottom of the plastic side …" at bounding box center [784, 229] width 617 height 35
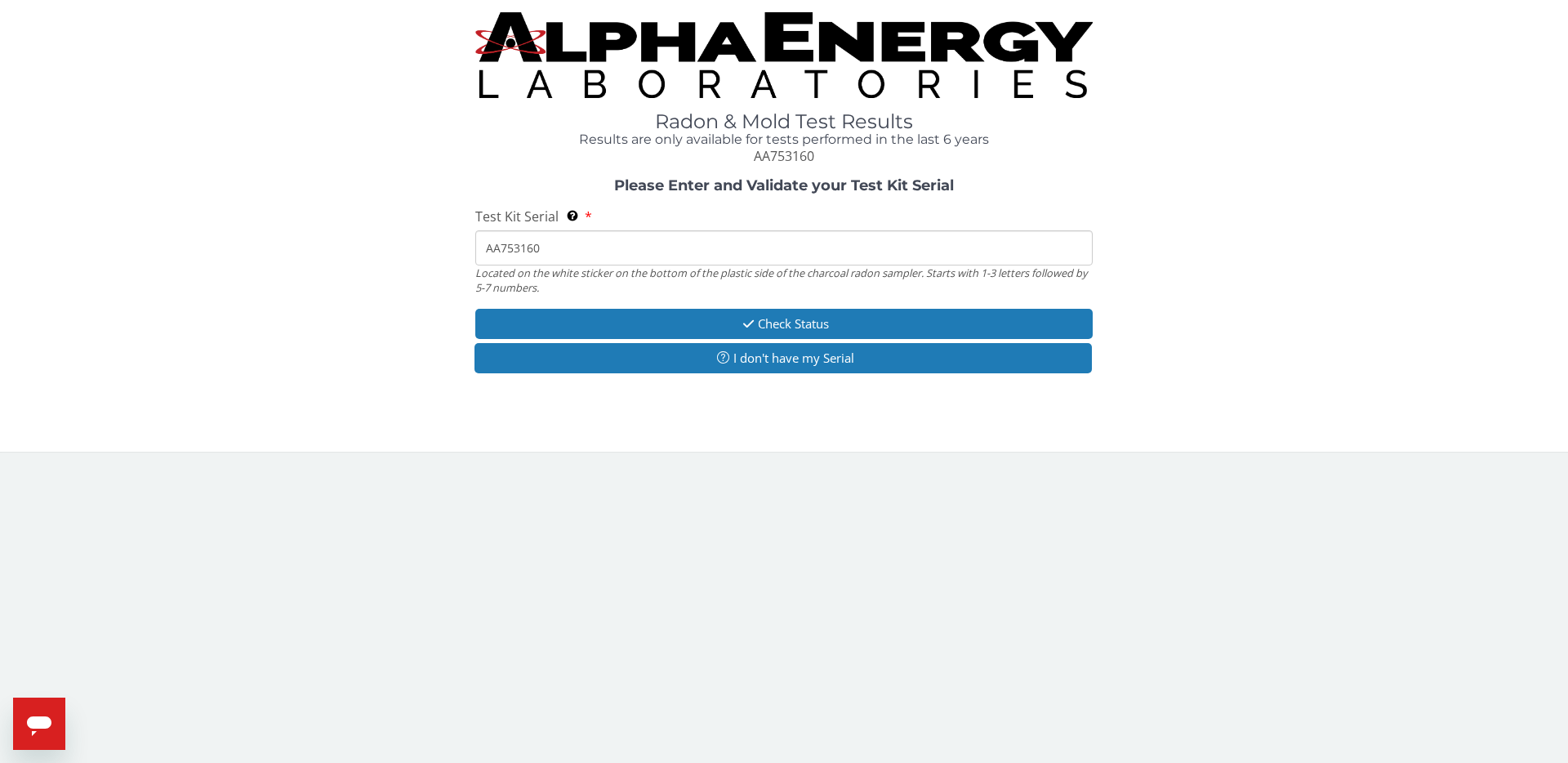
type input "AA753160"
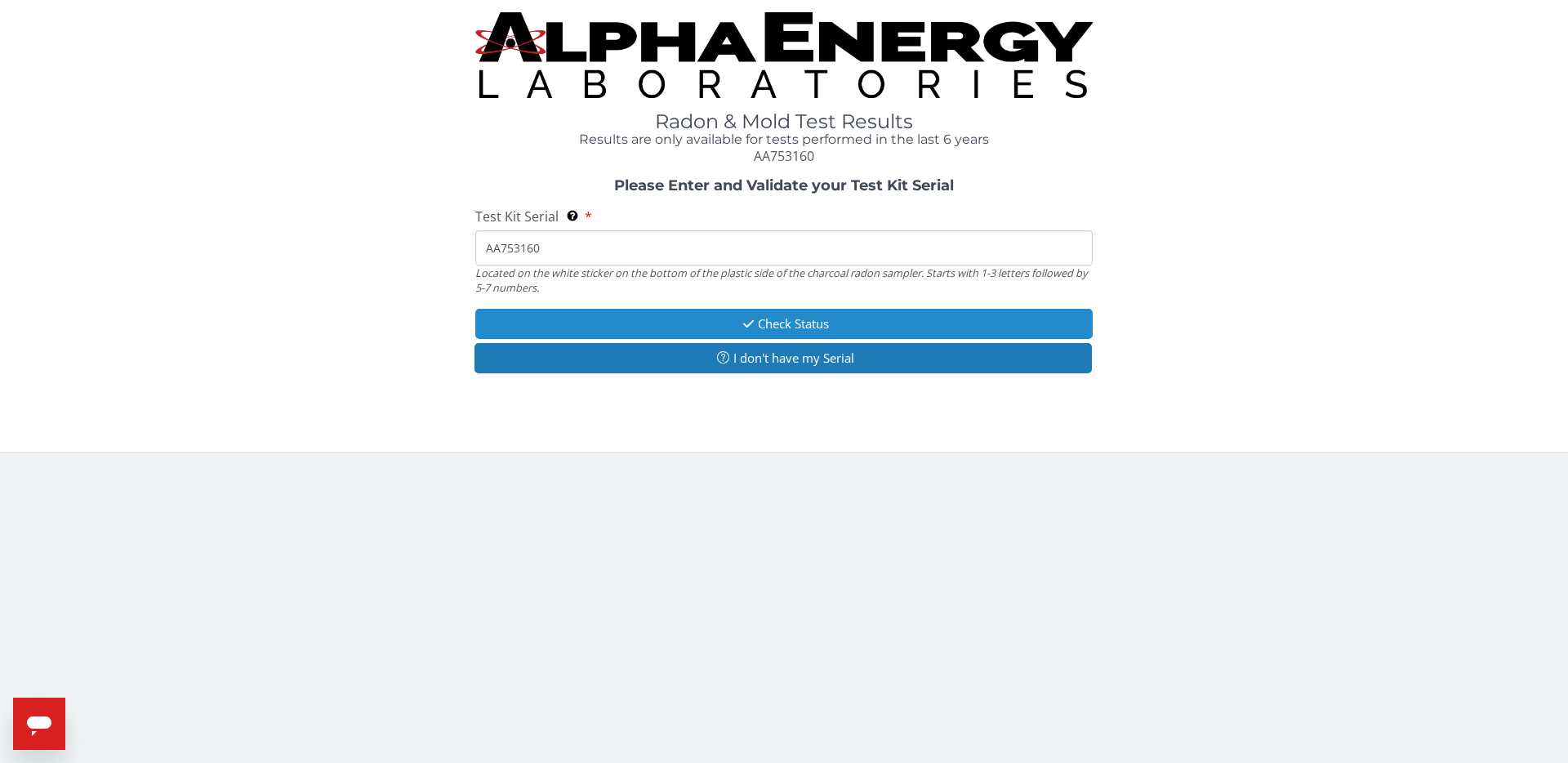
click at [785, 309] on button "Check Status" at bounding box center [784, 324] width 617 height 31
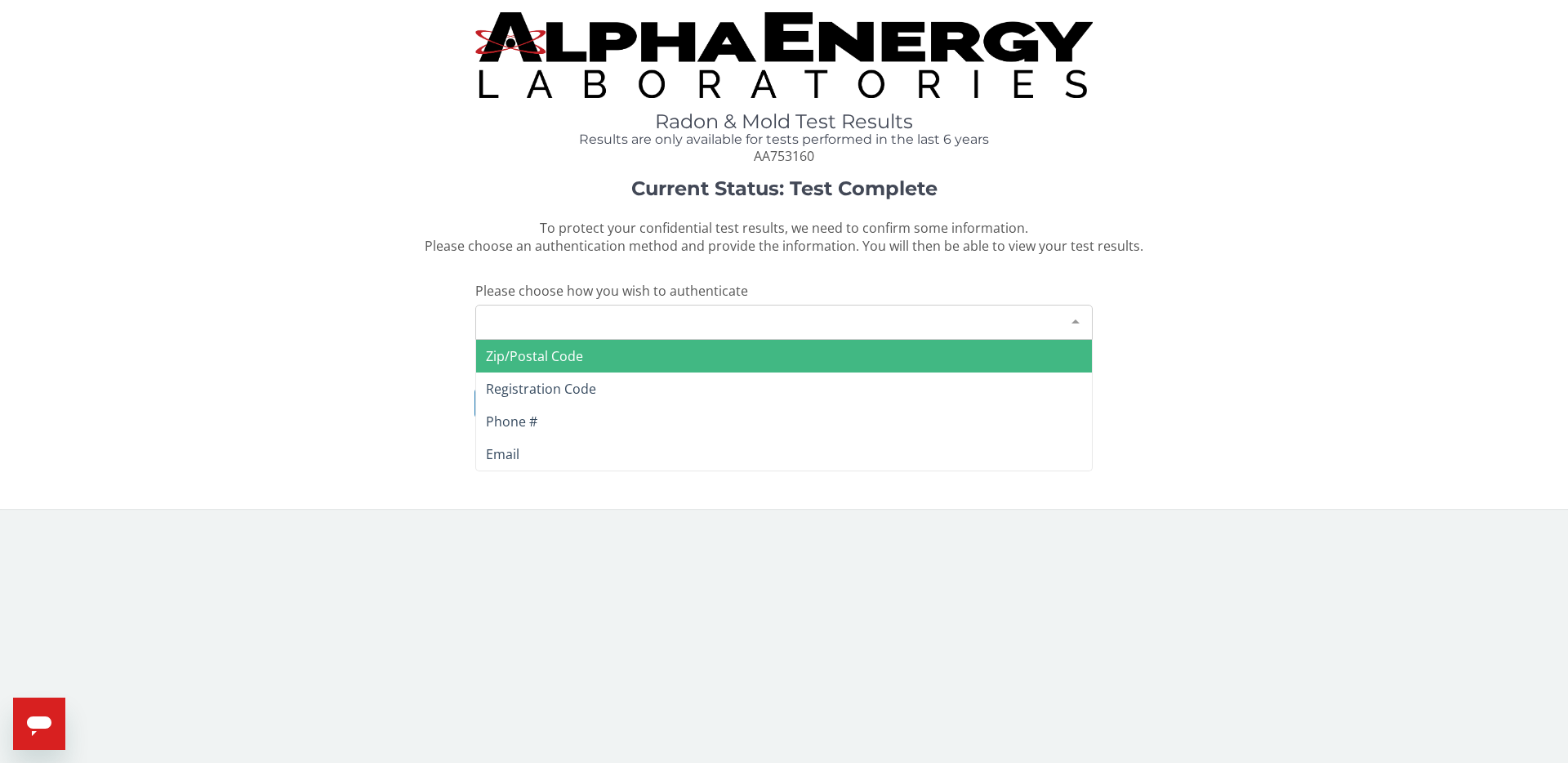
click at [785, 309] on div "Please make a selection" at bounding box center [784, 322] width 617 height 35
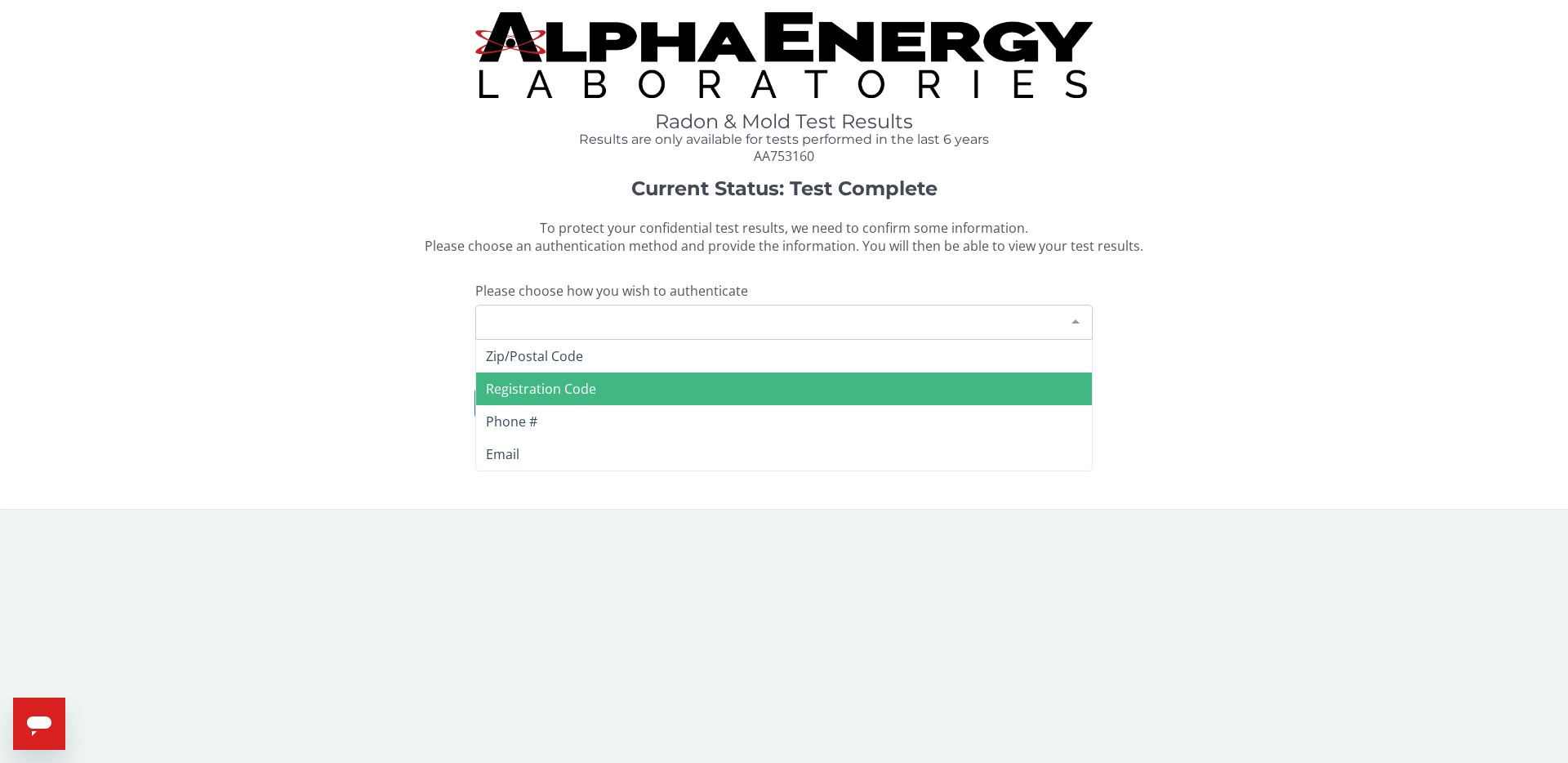
click at [695, 402] on span "Registration Code" at bounding box center [784, 389] width 616 height 32
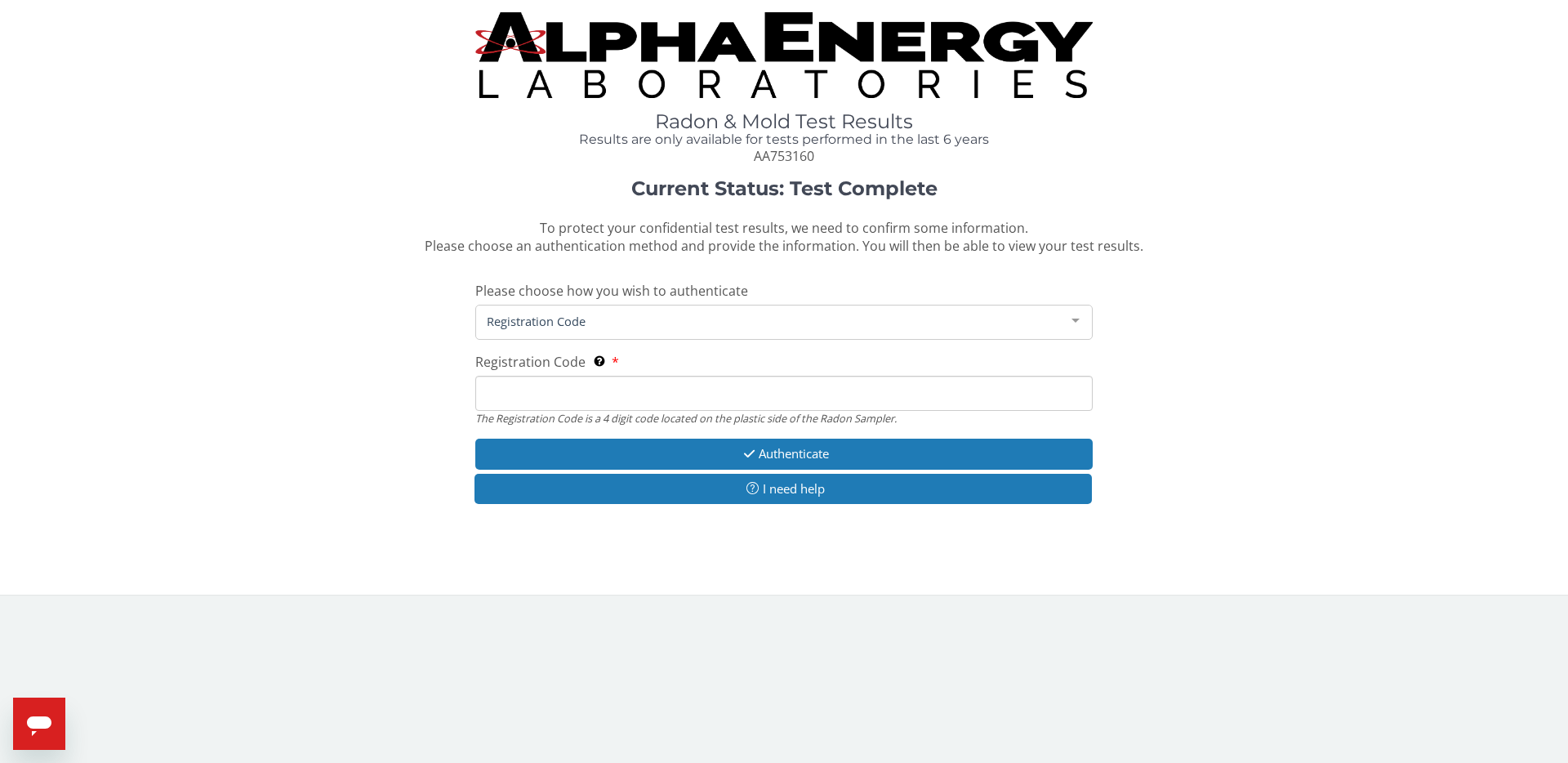
click at [690, 398] on input "Registration Code The Registration Code is a 4 digit code located on the plasti…" at bounding box center [784, 393] width 617 height 35
type input "786A"
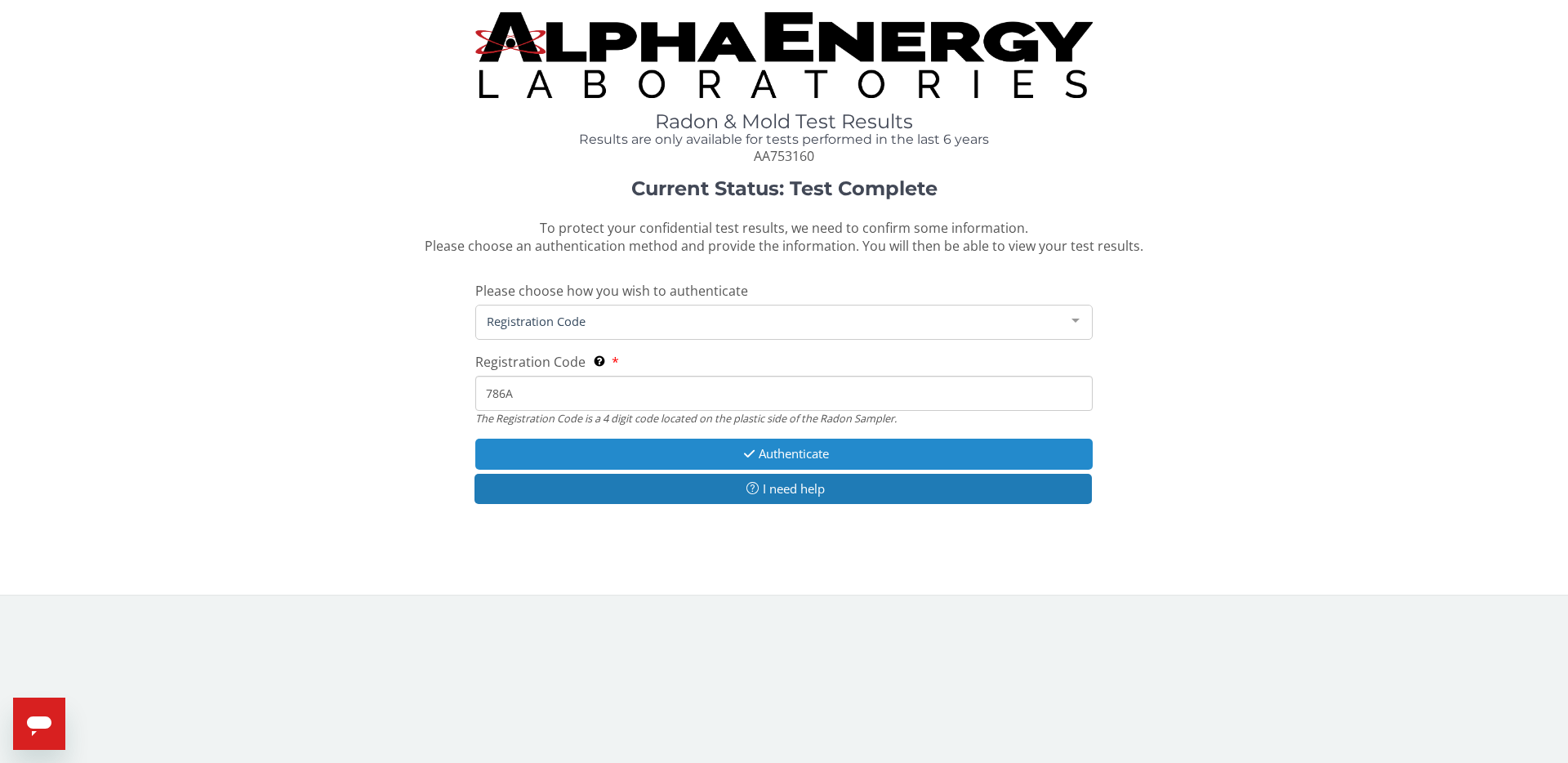
click at [760, 450] on button "Authenticate" at bounding box center [784, 454] width 617 height 31
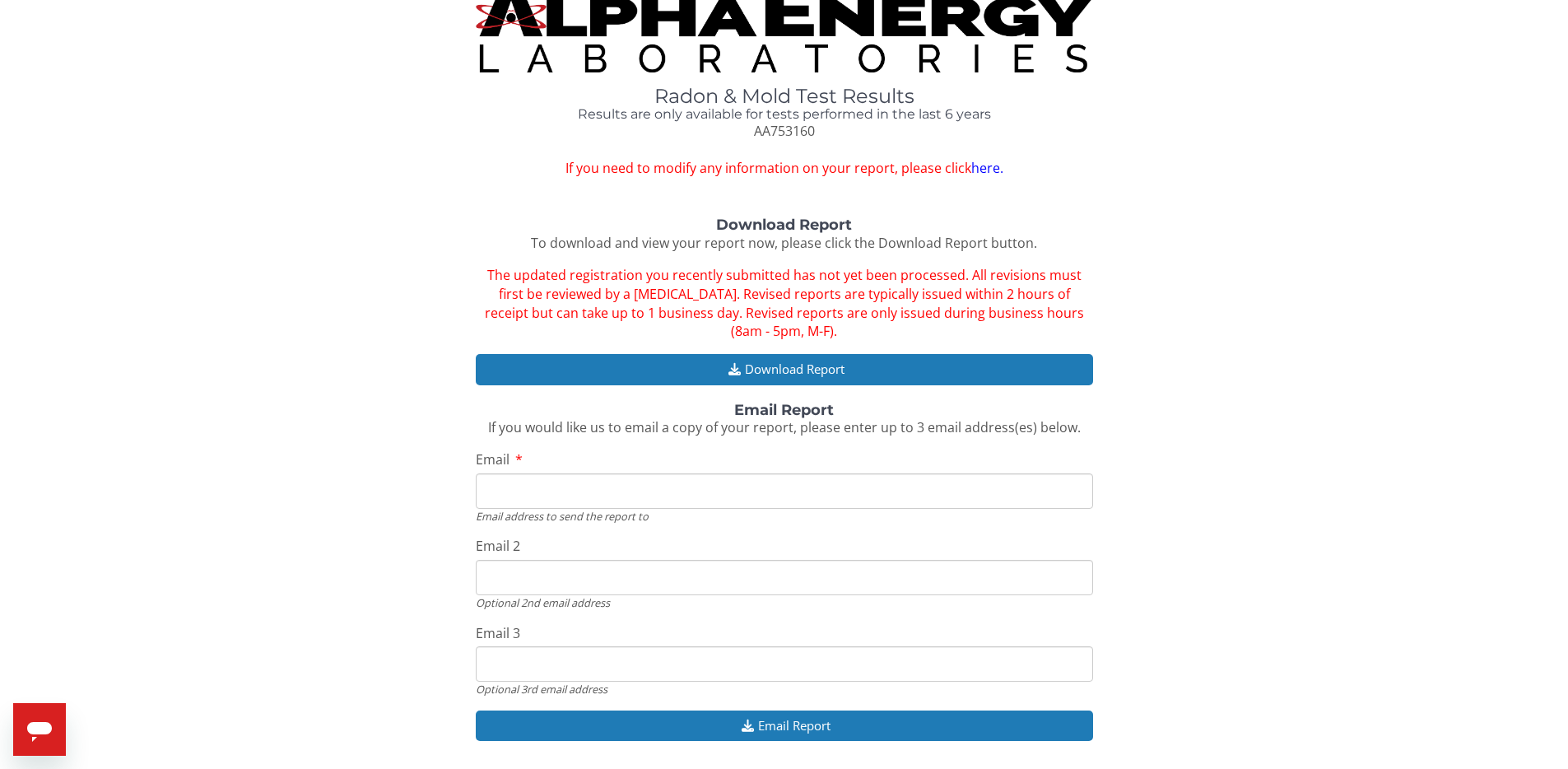
scroll to position [80, 0]
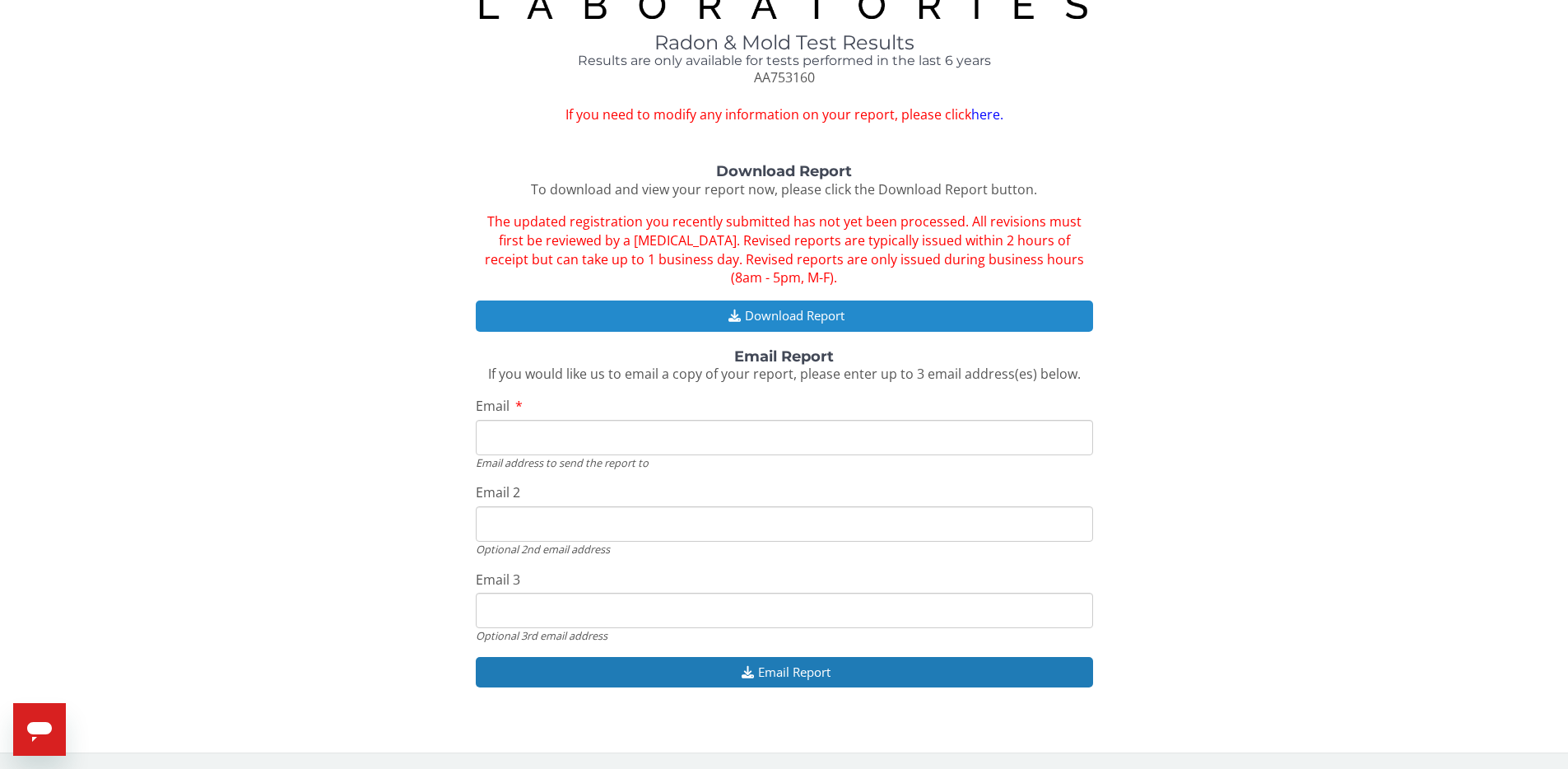
click at [776, 307] on button "Download Report" at bounding box center [784, 316] width 617 height 31
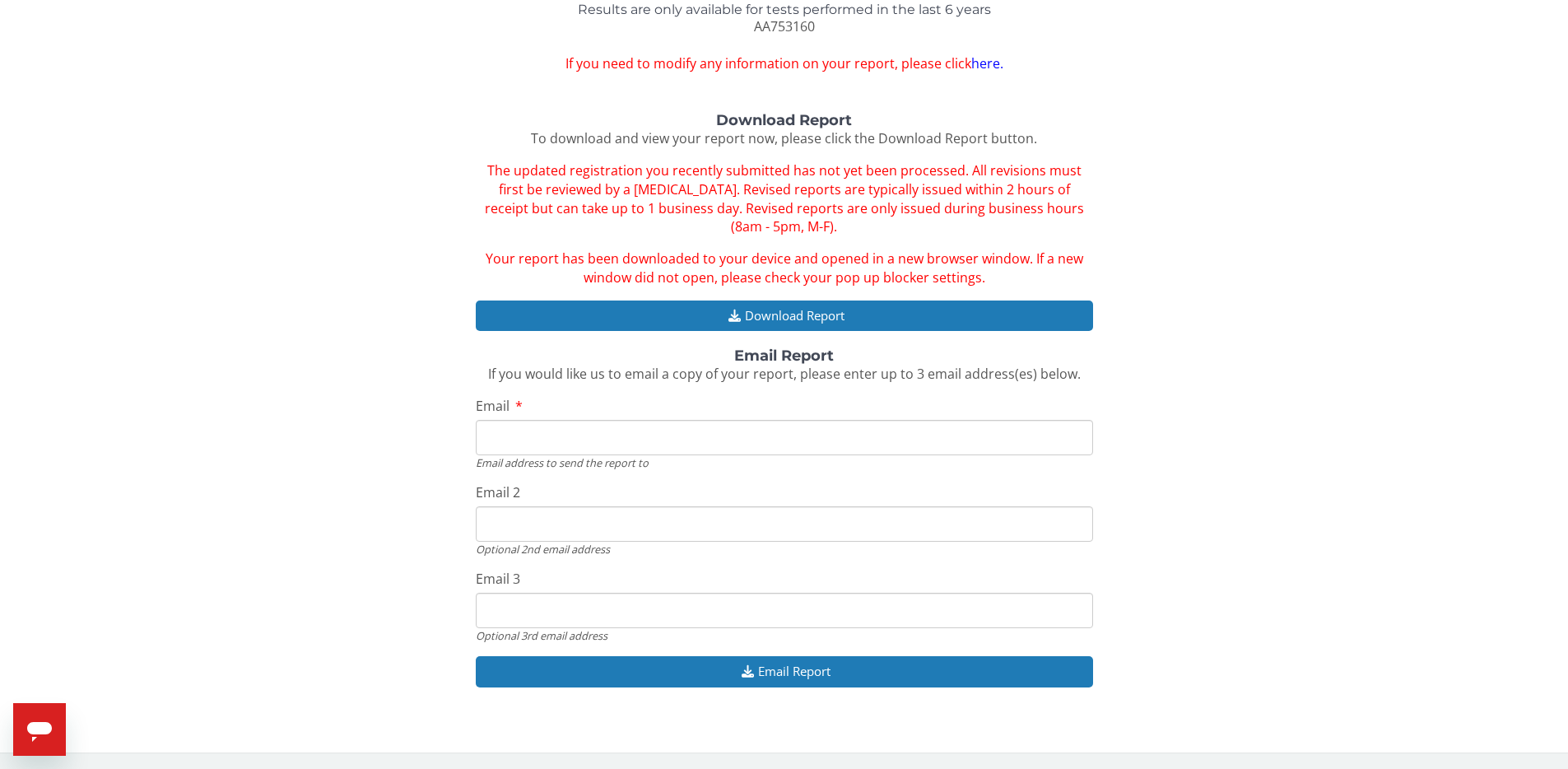
scroll to position [0, 0]
